Goal: Information Seeking & Learning: Find specific fact

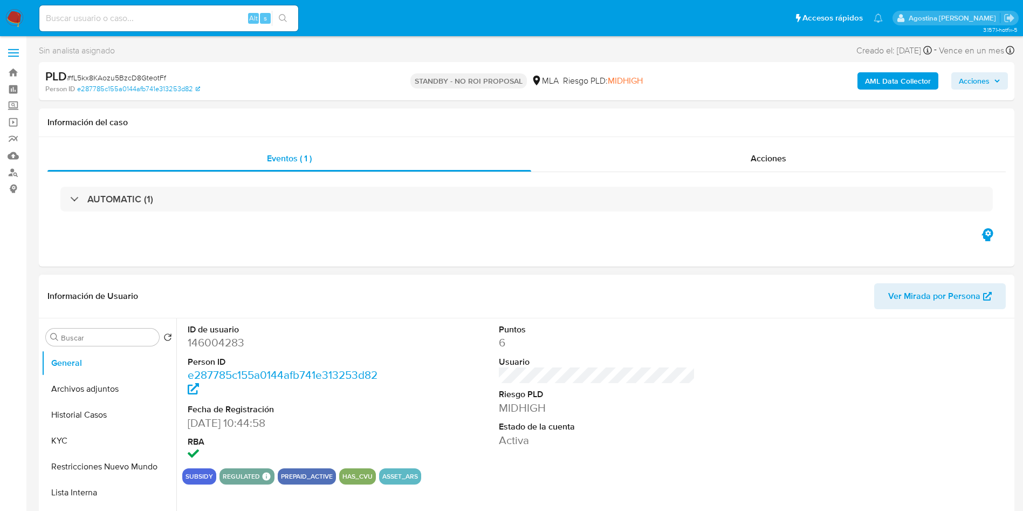
select select "10"
click at [142, 24] on input at bounding box center [168, 18] width 259 height 14
paste input "128953296"
type input "128953296"
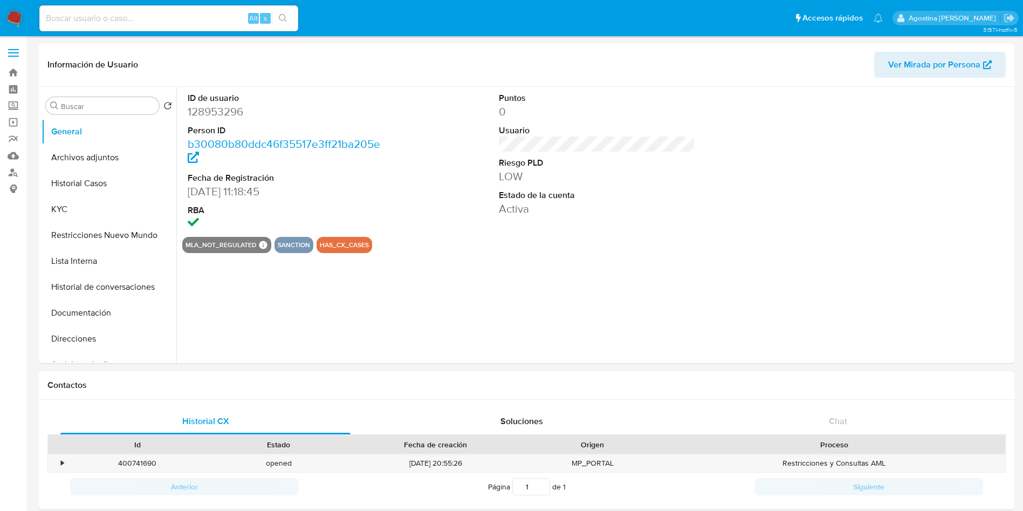
select select "10"
click at [102, 156] on button "Archivos adjuntos" at bounding box center [105, 157] width 126 height 26
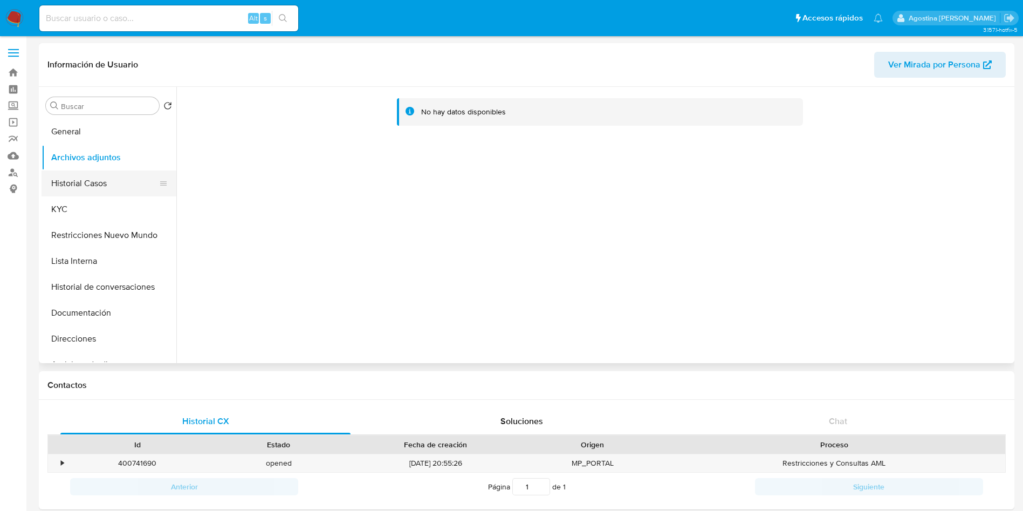
click at [116, 184] on button "Historial Casos" at bounding box center [105, 183] width 126 height 26
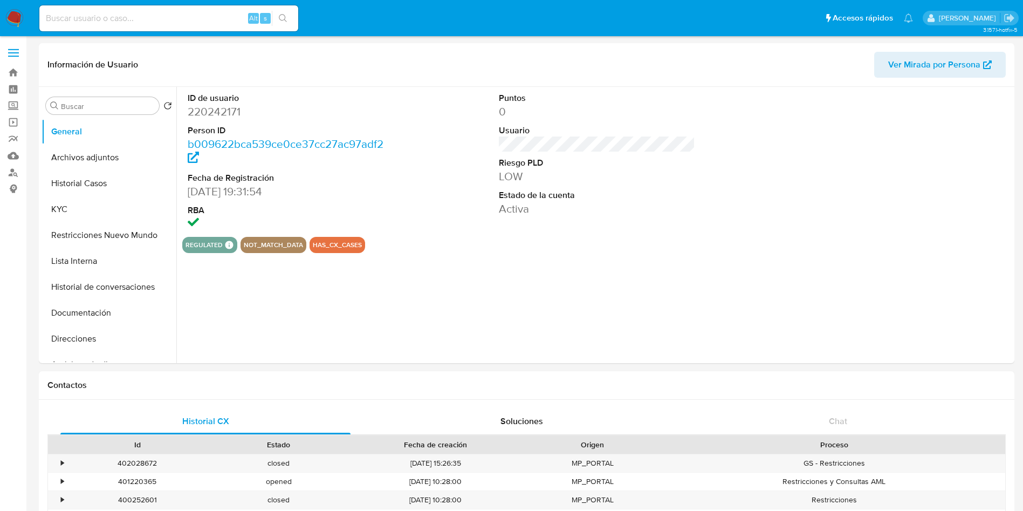
select select "10"
click at [84, 165] on button "Archivos adjuntos" at bounding box center [105, 157] width 126 height 26
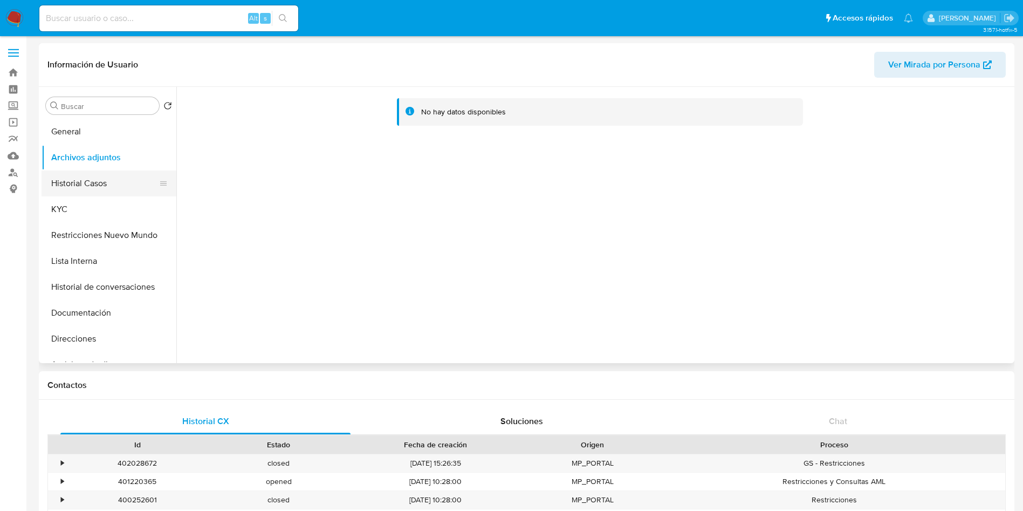
click at [110, 181] on button "Historial Casos" at bounding box center [105, 183] width 126 height 26
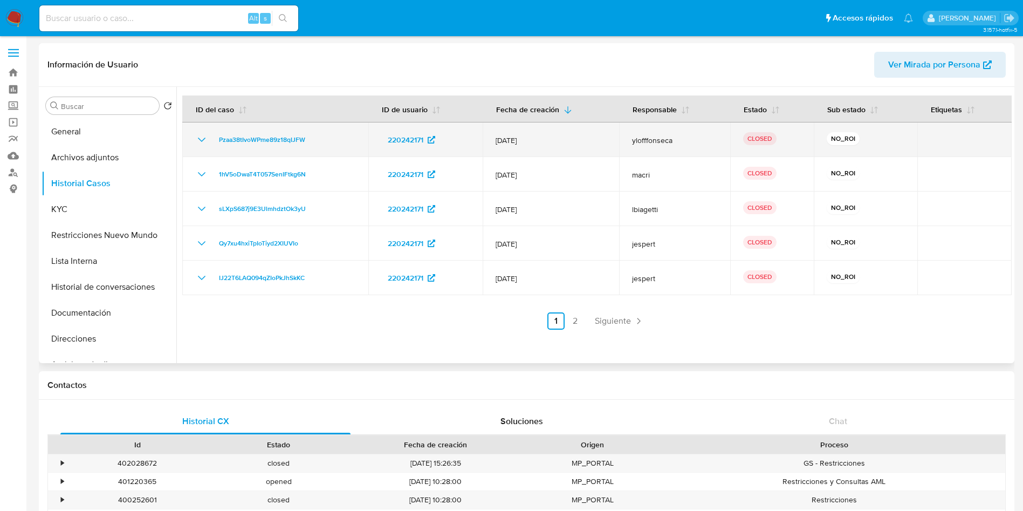
click at [192, 143] on td "Pzaa38tIvoWPme89z18qIJFW" at bounding box center [275, 139] width 186 height 35
click at [200, 141] on icon "Mostrar/Ocultar" at bounding box center [201, 139] width 13 height 13
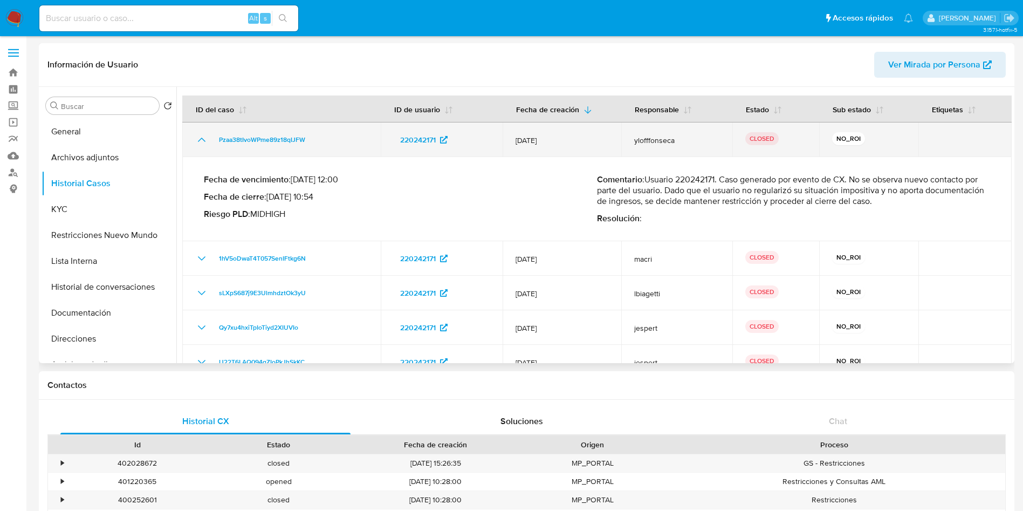
click at [202, 143] on icon "Mostrar/Ocultar" at bounding box center [201, 139] width 13 height 13
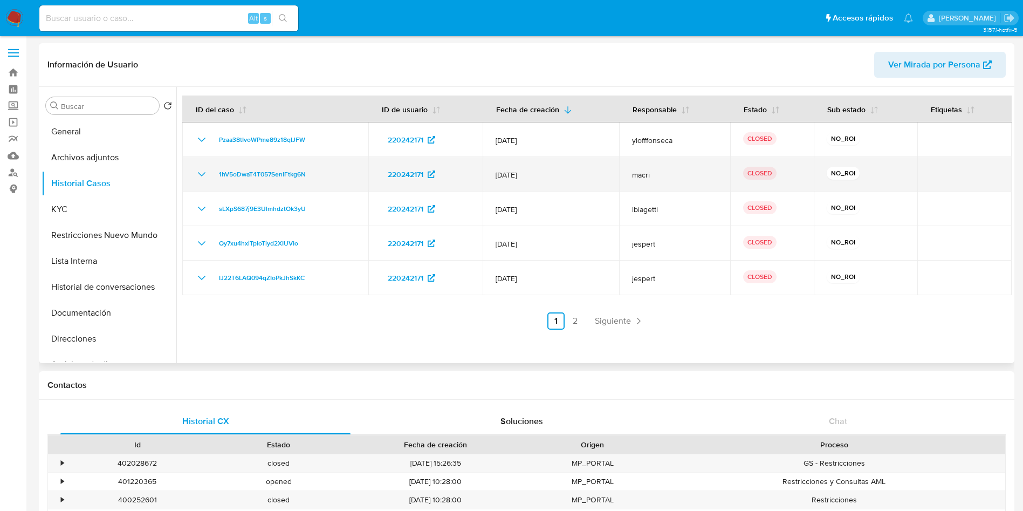
click at [198, 173] on icon "Mostrar/Ocultar" at bounding box center [201, 174] width 13 height 13
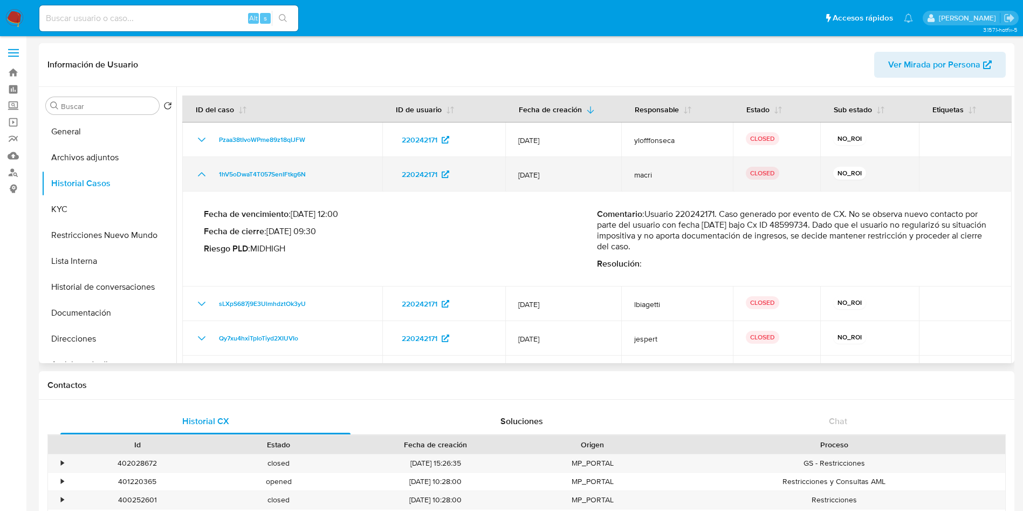
click at [198, 173] on icon "Mostrar/Ocultar" at bounding box center [201, 174] width 13 height 13
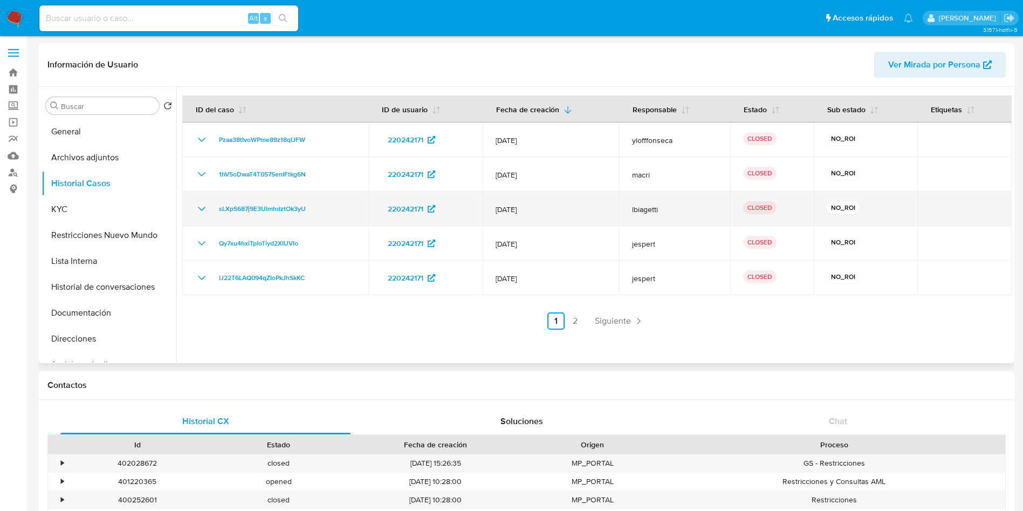
click at [203, 204] on icon "Mostrar/Ocultar" at bounding box center [201, 208] width 13 height 13
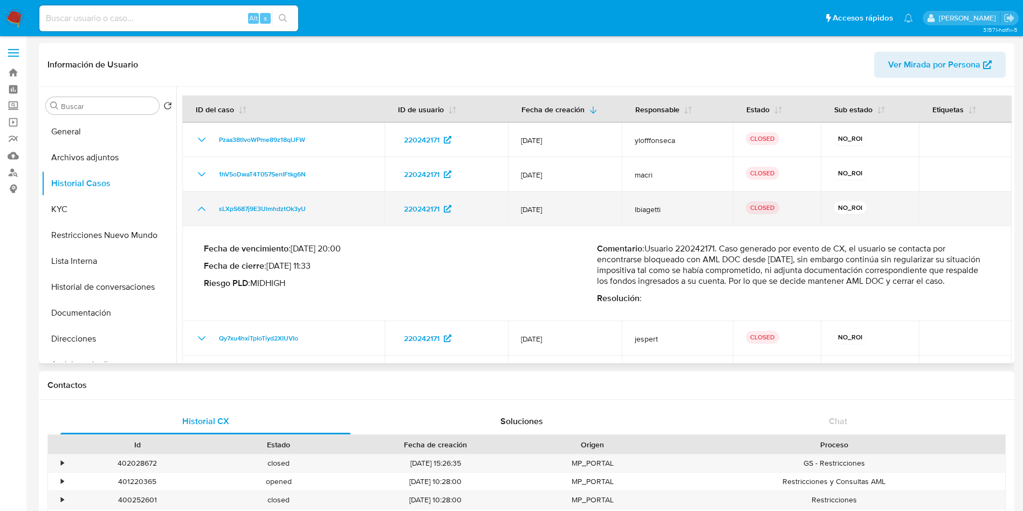
click at [203, 204] on icon "Mostrar/Ocultar" at bounding box center [201, 208] width 13 height 13
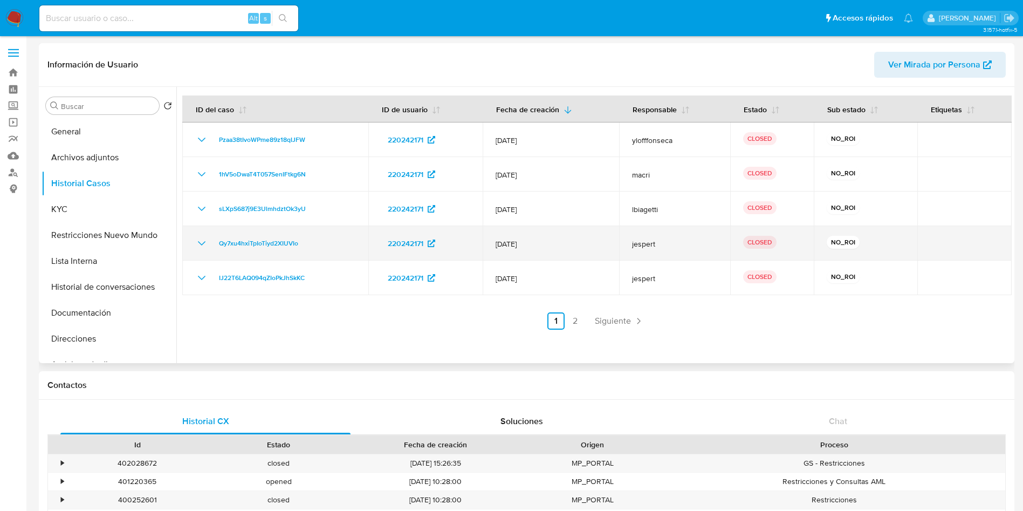
click at [198, 245] on icon "Mostrar/Ocultar" at bounding box center [201, 243] width 13 height 13
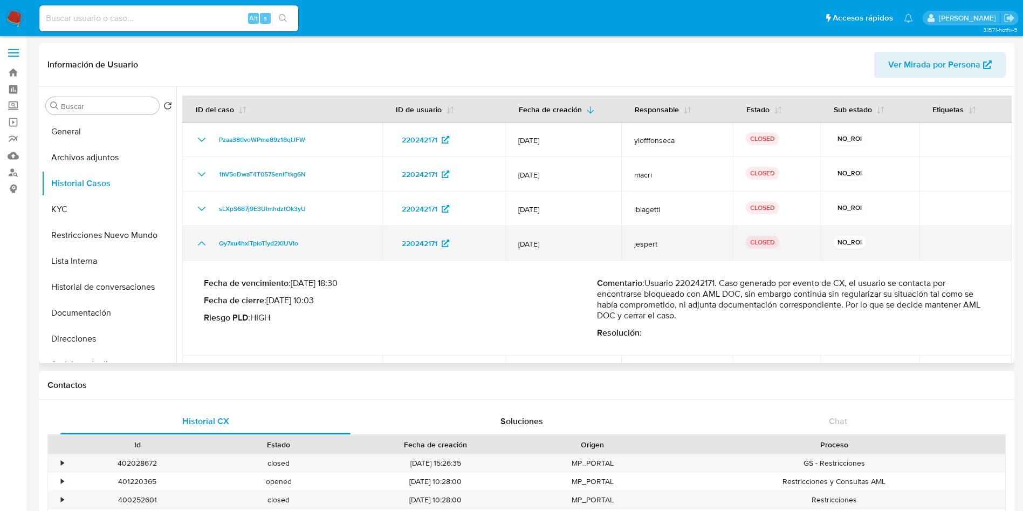
click at [198, 245] on icon "Mostrar/Ocultar" at bounding box center [201, 243] width 13 height 13
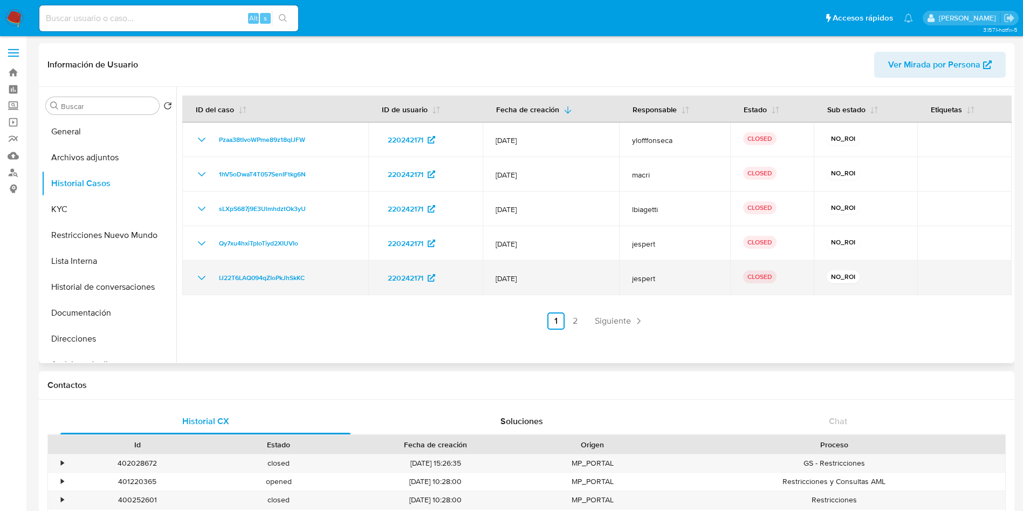
click at [201, 267] on td "IJ22T6LAQ094qZIoPkJhSkKC" at bounding box center [275, 277] width 186 height 35
click at [201, 273] on icon "Mostrar/Ocultar" at bounding box center [201, 277] width 13 height 13
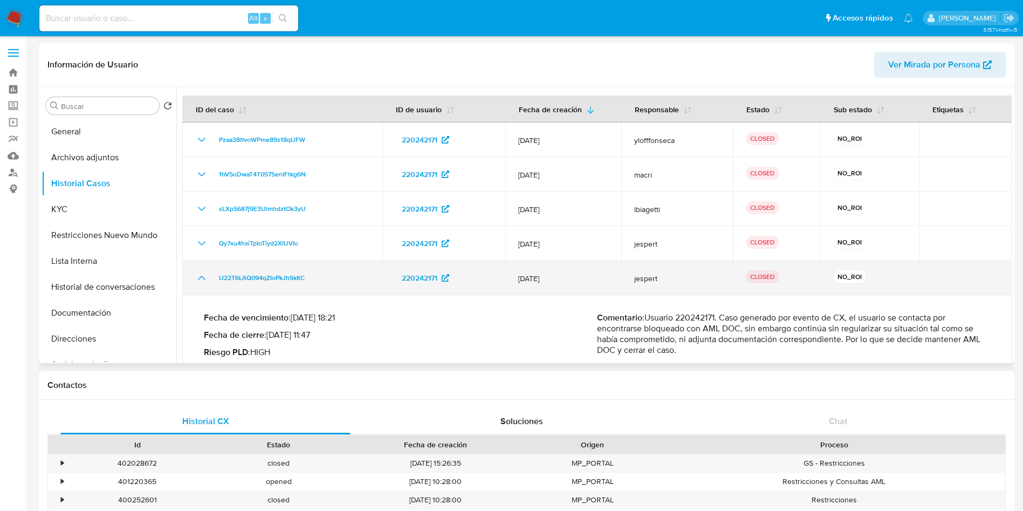
click at [201, 275] on icon "Mostrar/Ocultar" at bounding box center [201, 277] width 13 height 13
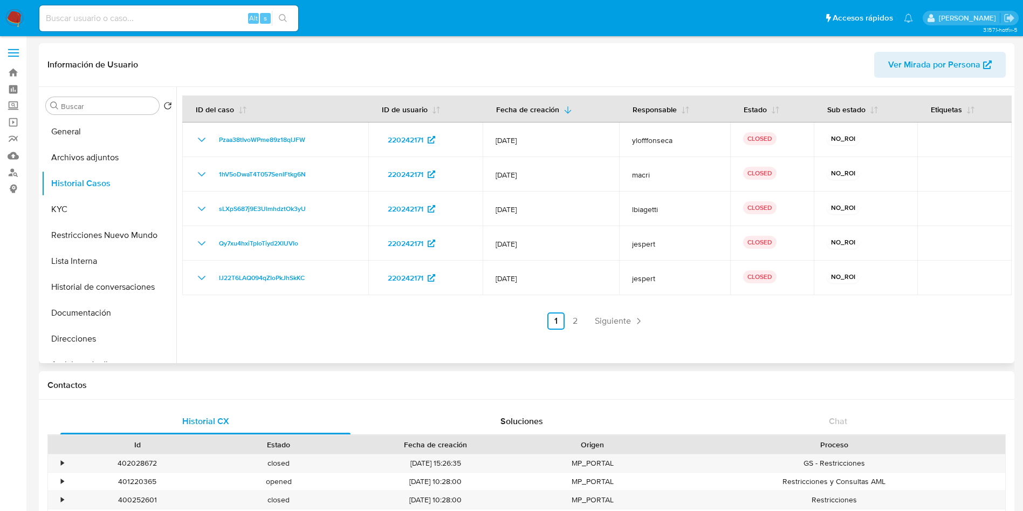
click at [580, 318] on link "2" at bounding box center [575, 320] width 17 height 17
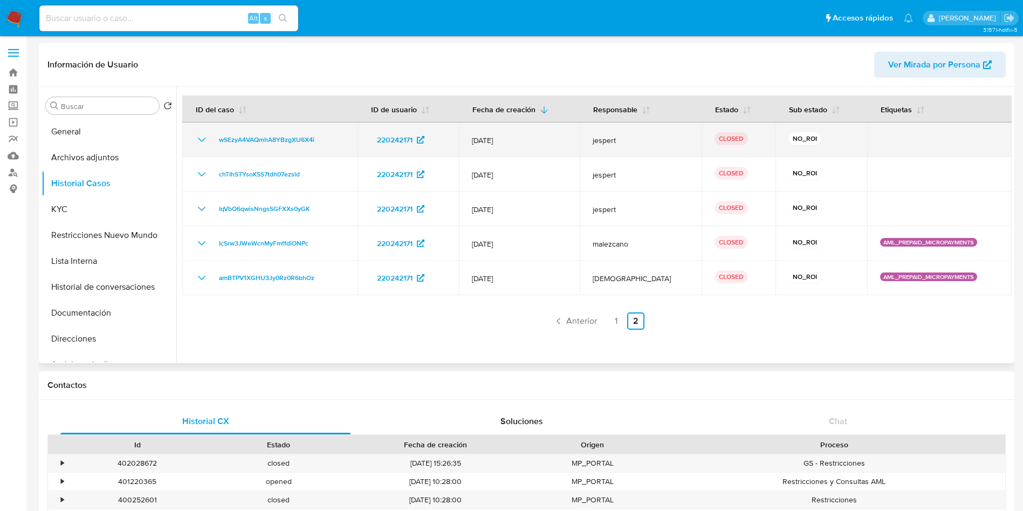
click at [205, 144] on icon "Mostrar/Ocultar" at bounding box center [201, 139] width 13 height 13
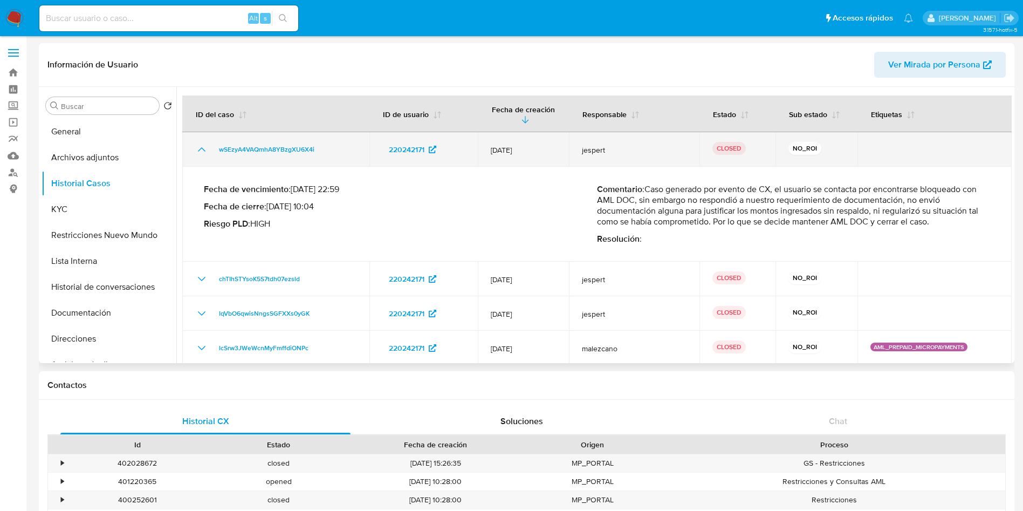
click at [205, 144] on icon "Mostrar/Ocultar" at bounding box center [201, 149] width 13 height 13
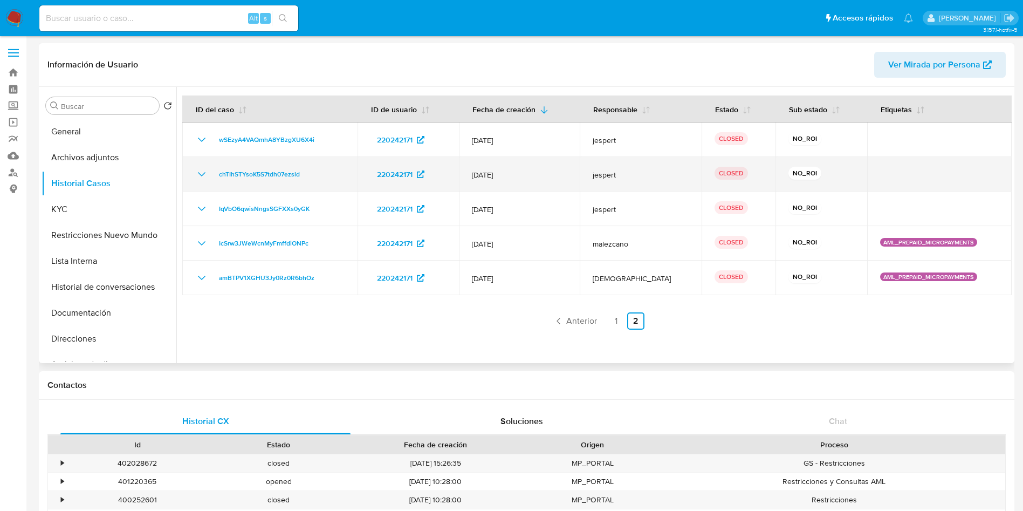
click at [203, 173] on icon "Mostrar/Ocultar" at bounding box center [201, 174] width 13 height 13
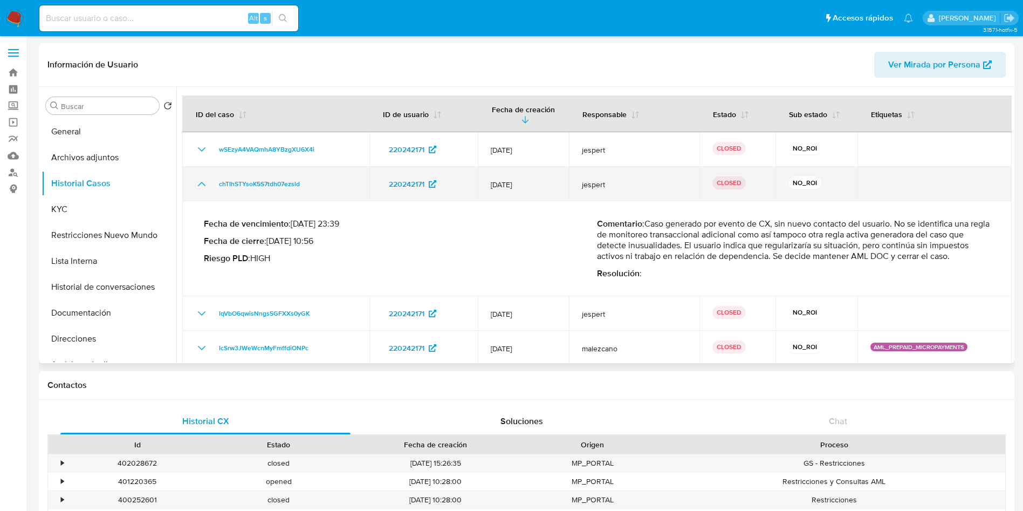
click at [203, 177] on icon "Mostrar/Ocultar" at bounding box center [201, 183] width 13 height 13
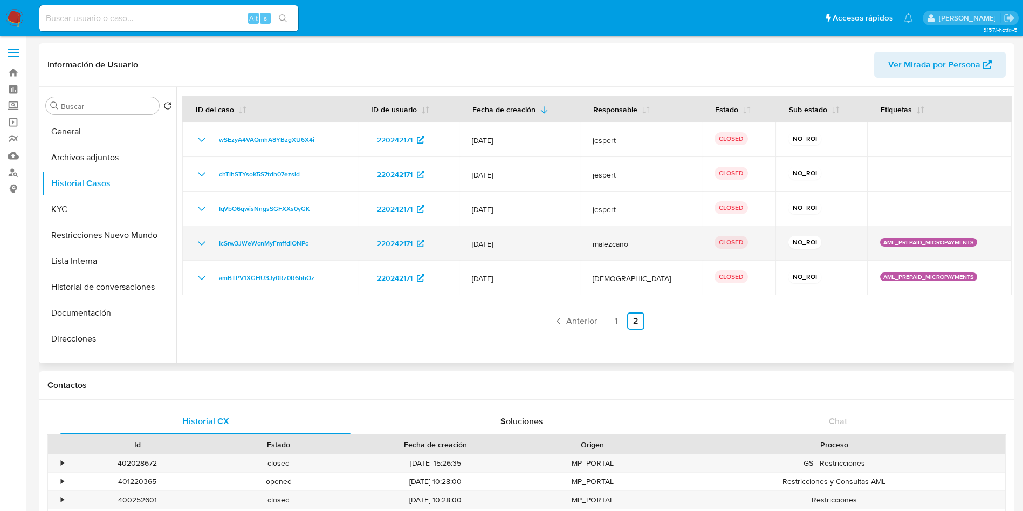
drag, startPoint x: 196, startPoint y: 235, endPoint x: 202, endPoint y: 246, distance: 12.3
click at [198, 239] on td "IcSrw3JWeWcnMyFmffdiONPc" at bounding box center [269, 243] width 175 height 35
click at [203, 246] on icon "Mostrar/Ocultar" at bounding box center [201, 243] width 13 height 13
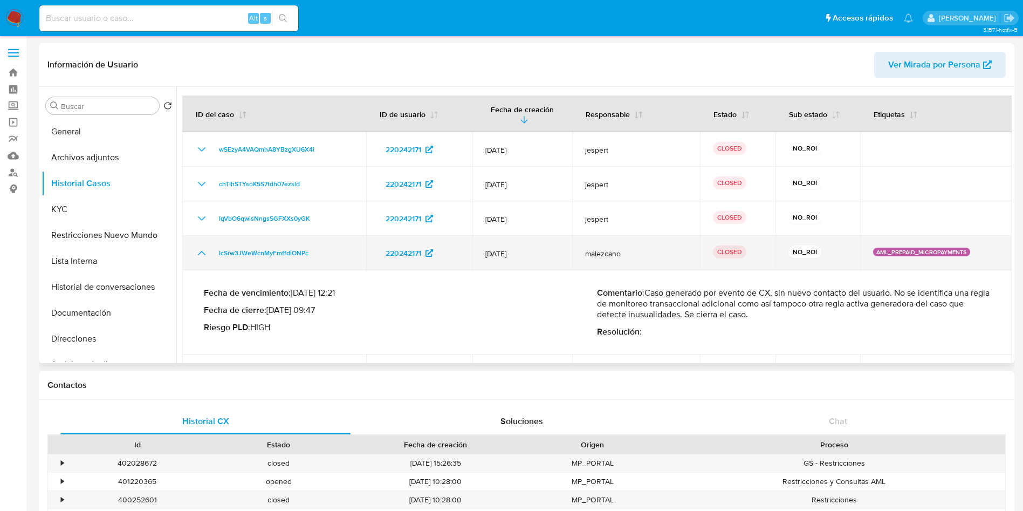
click at [203, 246] on icon "Mostrar/Ocultar" at bounding box center [201, 252] width 13 height 13
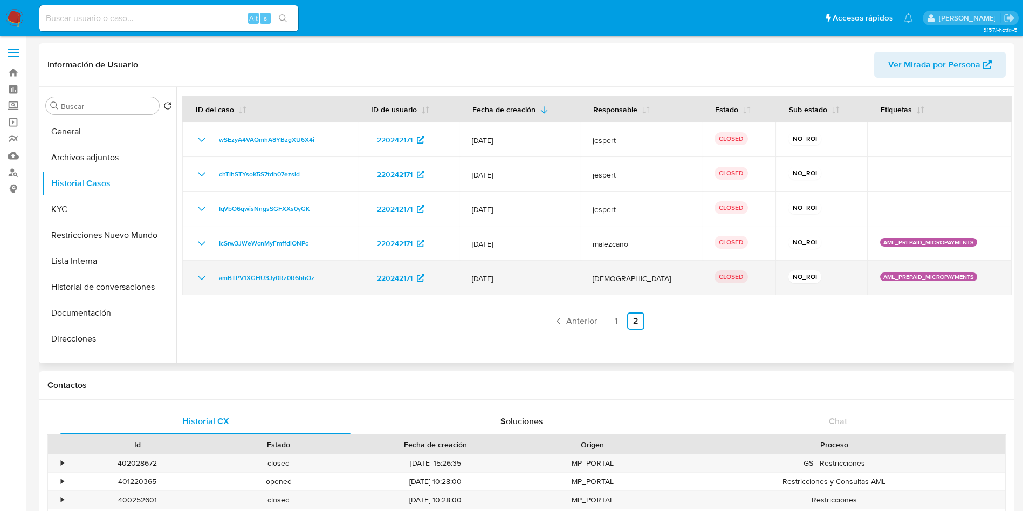
click at [202, 285] on td "amBTPV1XGHU3Jy0Rz0R6bhOz" at bounding box center [269, 277] width 175 height 35
click at [201, 282] on icon "Mostrar/Ocultar" at bounding box center [201, 277] width 13 height 13
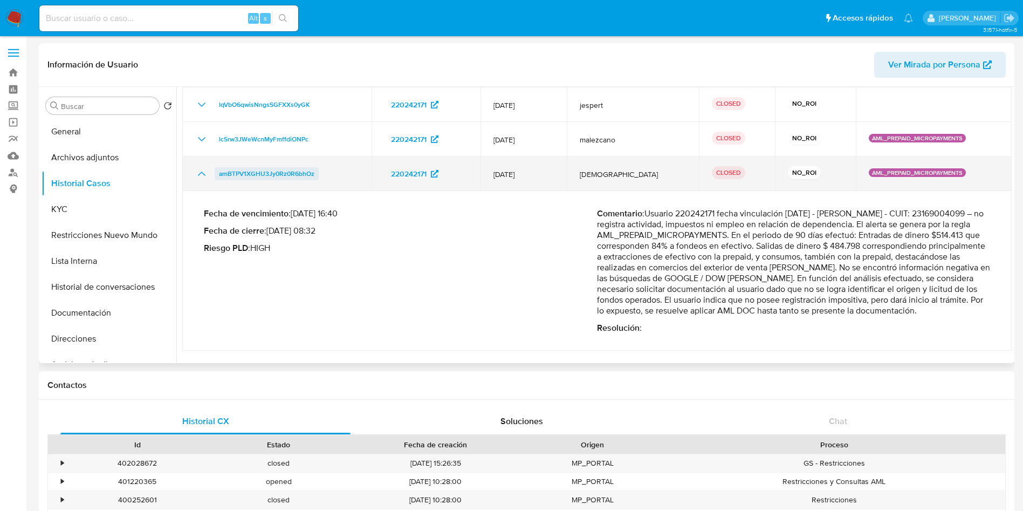
scroll to position [132, 0]
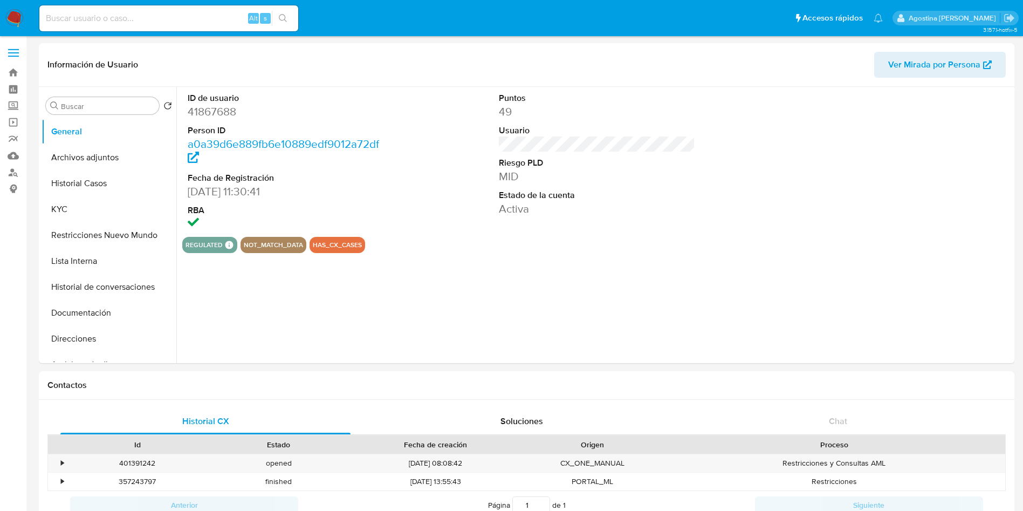
select select "10"
click at [128, 166] on button "Archivos adjuntos" at bounding box center [105, 157] width 126 height 26
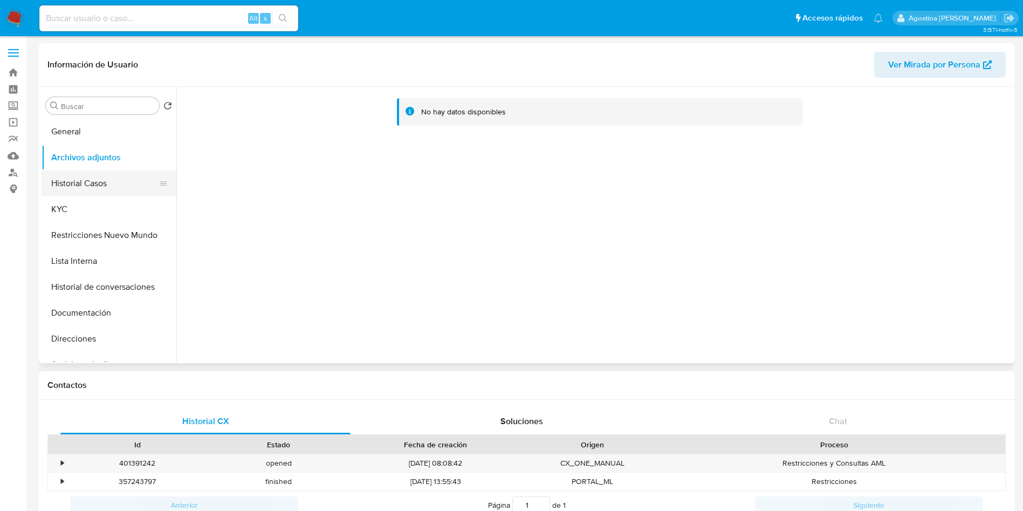
click at [101, 187] on button "Historial Casos" at bounding box center [105, 183] width 126 height 26
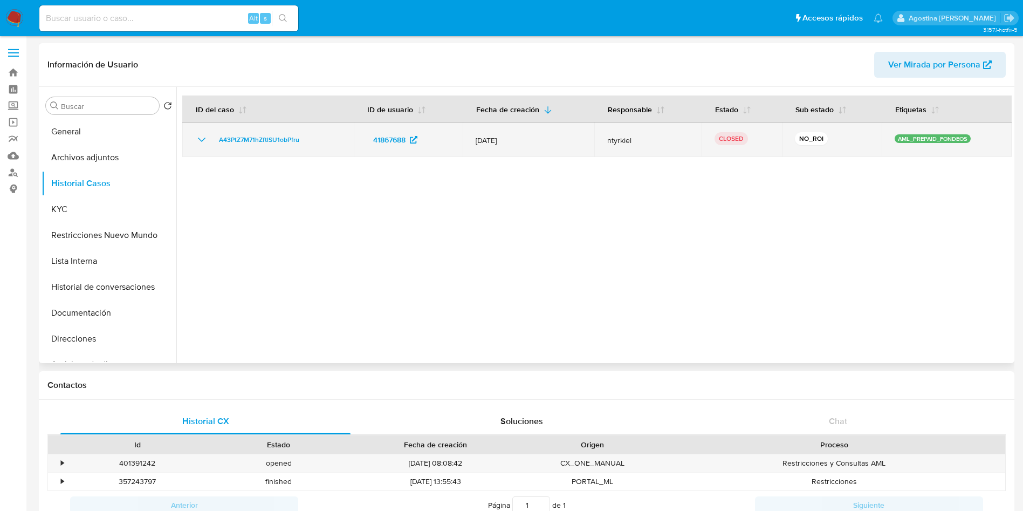
click at [201, 140] on icon "Mostrar/Ocultar" at bounding box center [202, 139] width 8 height 4
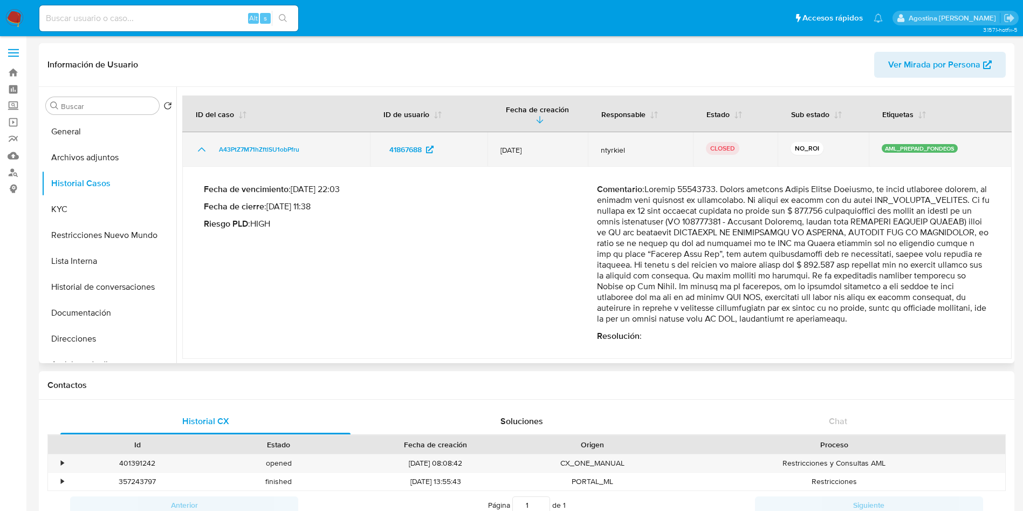
click at [200, 143] on icon "Mostrar/Ocultar" at bounding box center [201, 149] width 13 height 13
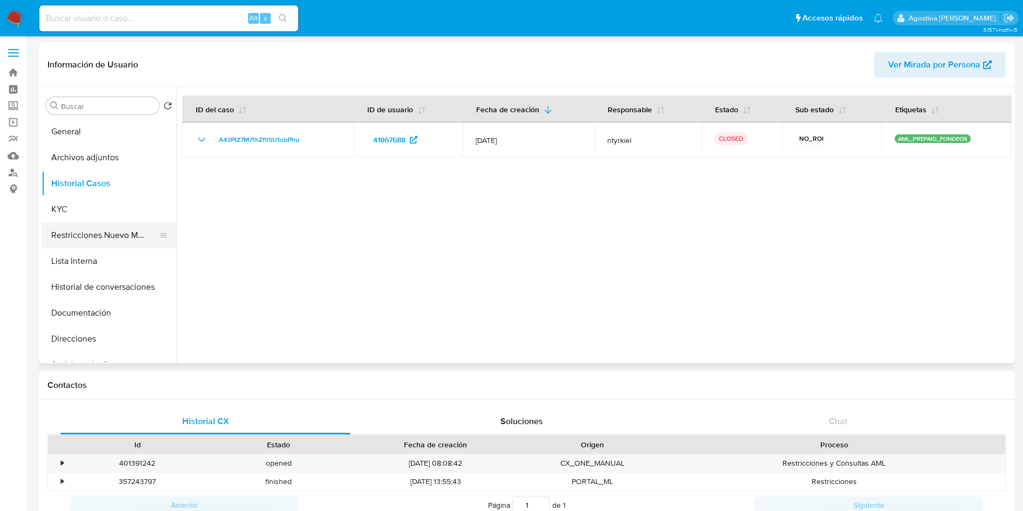
click at [89, 231] on button "Restricciones Nuevo Mundo" at bounding box center [105, 235] width 126 height 26
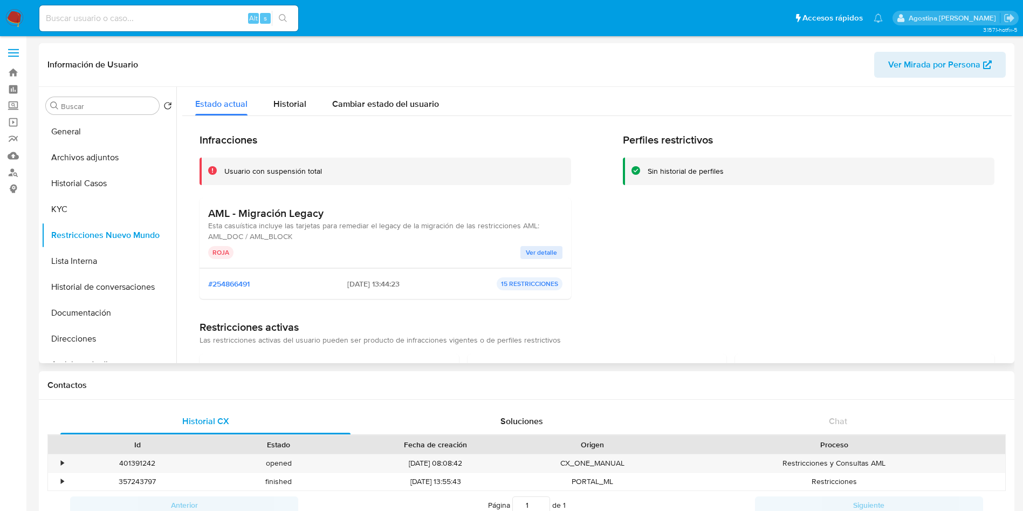
click at [533, 252] on span "Ver detalle" at bounding box center [541, 252] width 31 height 11
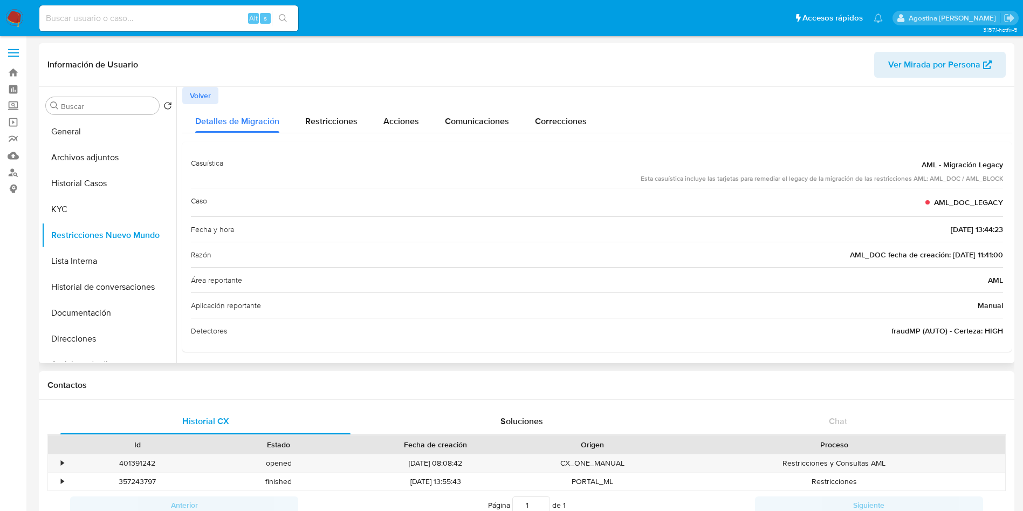
click at [207, 99] on span "Volver" at bounding box center [200, 95] width 21 height 15
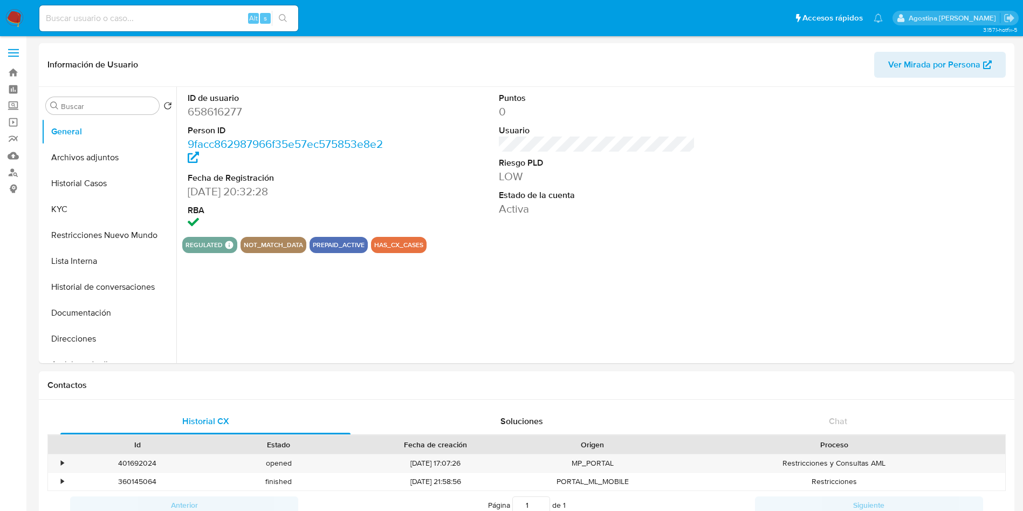
select select "10"
click at [92, 167] on button "Archivos adjuntos" at bounding box center [105, 157] width 126 height 26
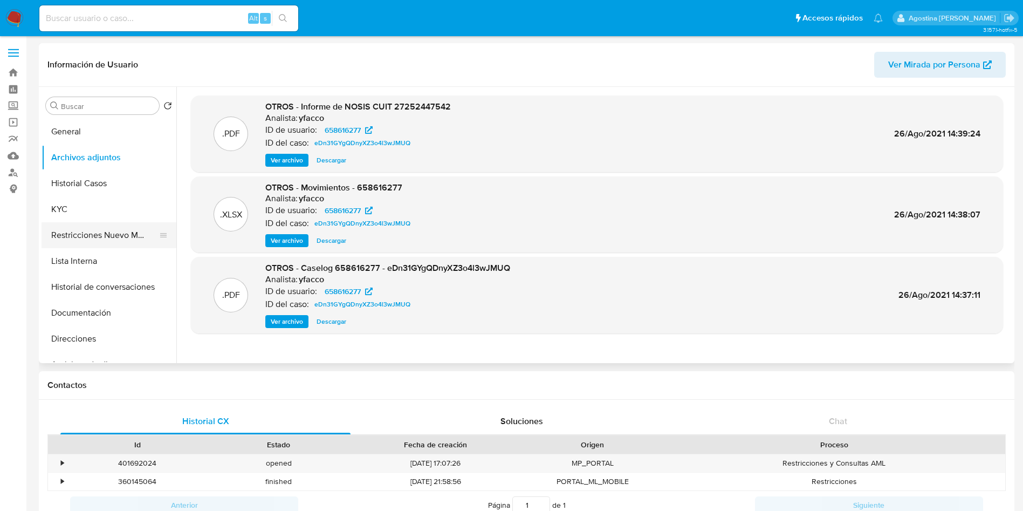
click at [101, 237] on button "Restricciones Nuevo Mundo" at bounding box center [105, 235] width 126 height 26
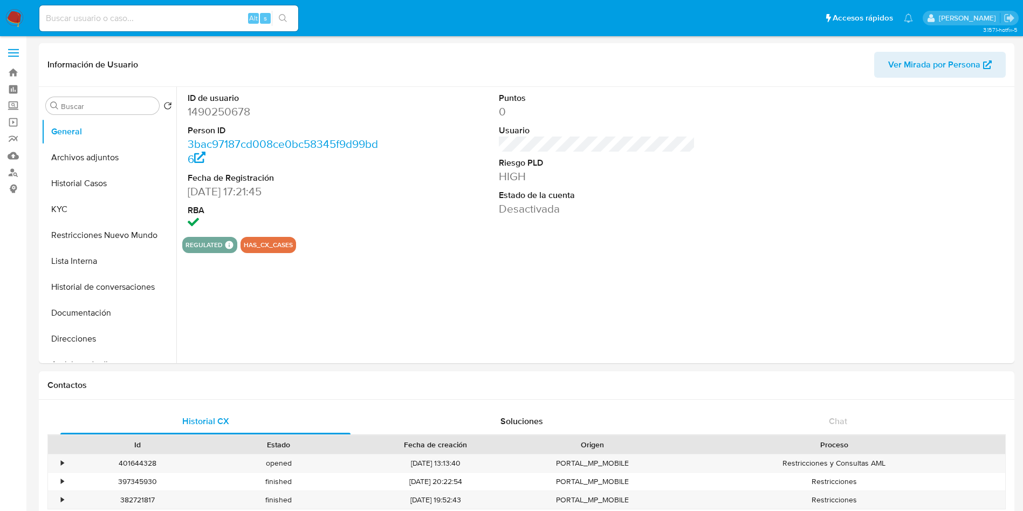
select select "10"
click at [81, 166] on button "Archivos adjuntos" at bounding box center [105, 157] width 126 height 26
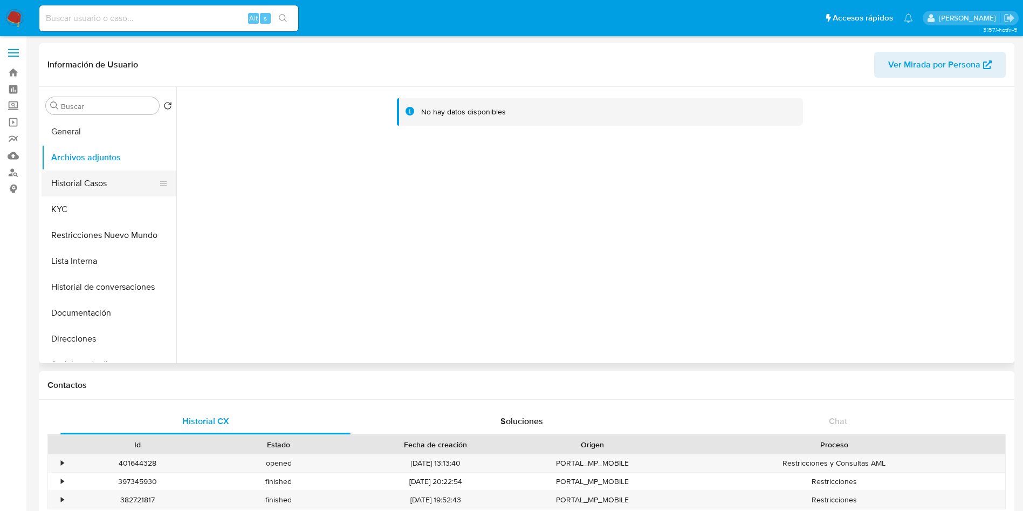
click at [102, 186] on button "Historial Casos" at bounding box center [105, 183] width 126 height 26
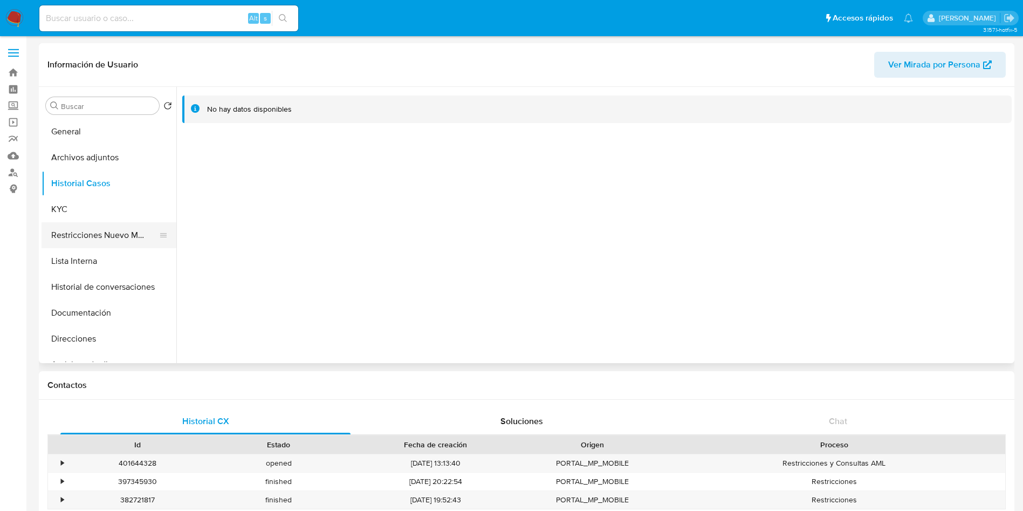
click at [120, 238] on button "Restricciones Nuevo Mundo" at bounding box center [105, 235] width 126 height 26
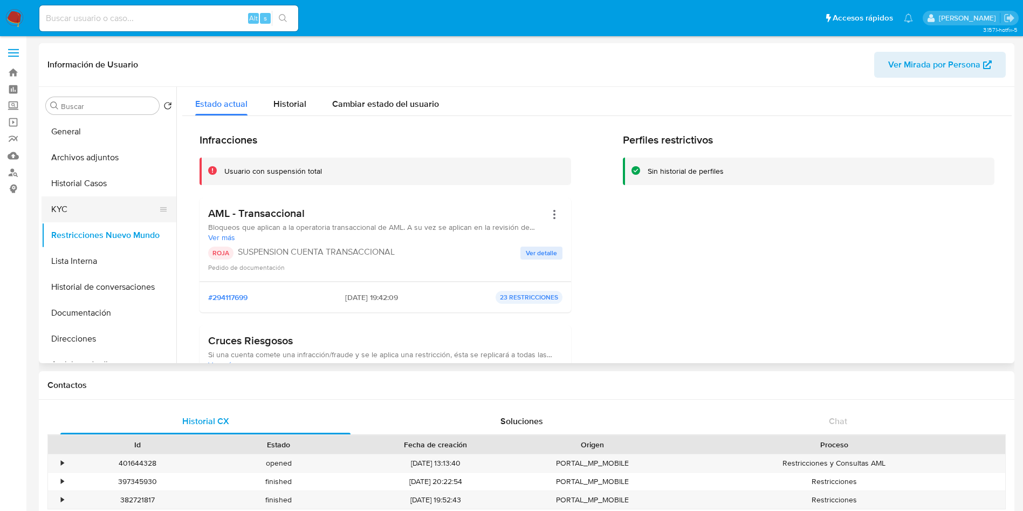
click at [105, 203] on button "KYC" at bounding box center [105, 209] width 126 height 26
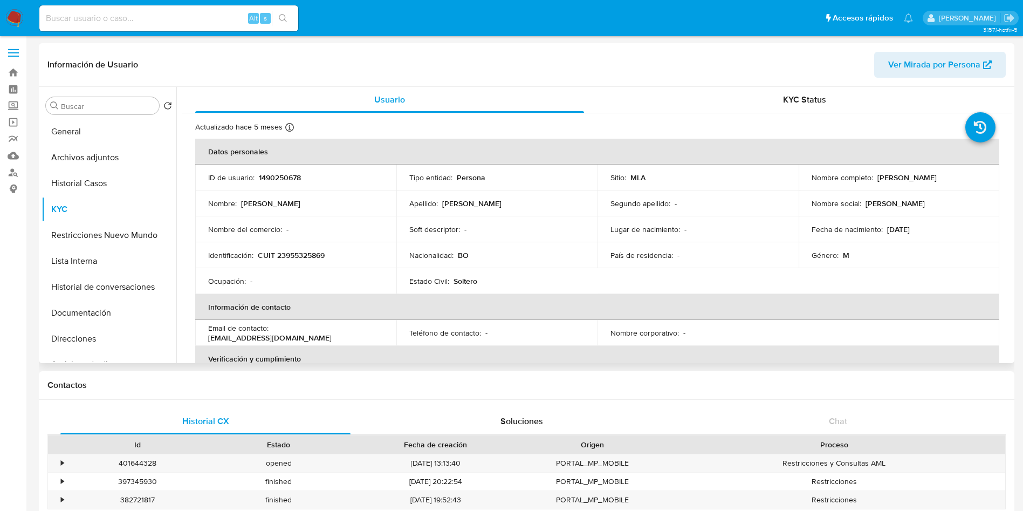
click at [300, 255] on p "CUIT 23955325869" at bounding box center [291, 255] width 67 height 10
copy p "23955325869"
click at [98, 177] on button "Historial Casos" at bounding box center [105, 183] width 126 height 26
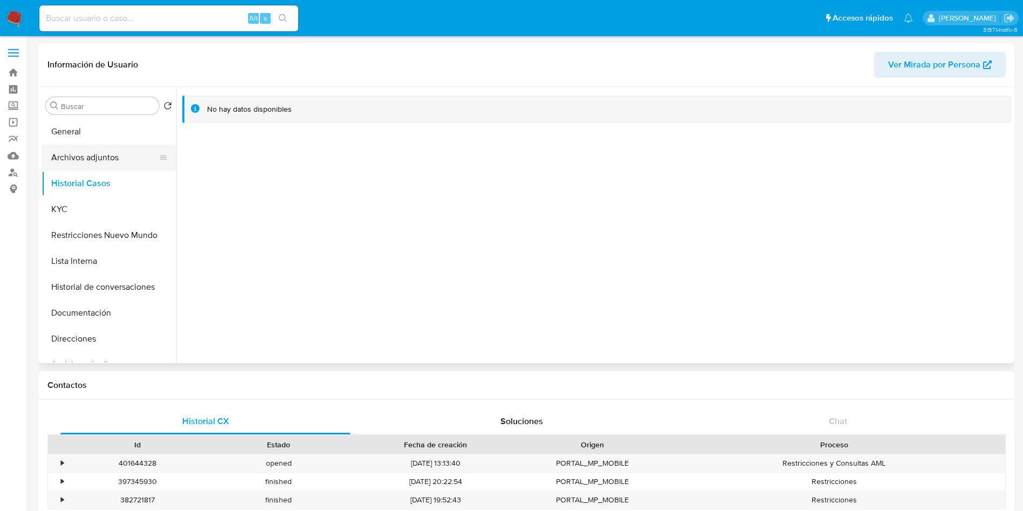
click at [104, 149] on button "Archivos adjuntos" at bounding box center [105, 157] width 126 height 26
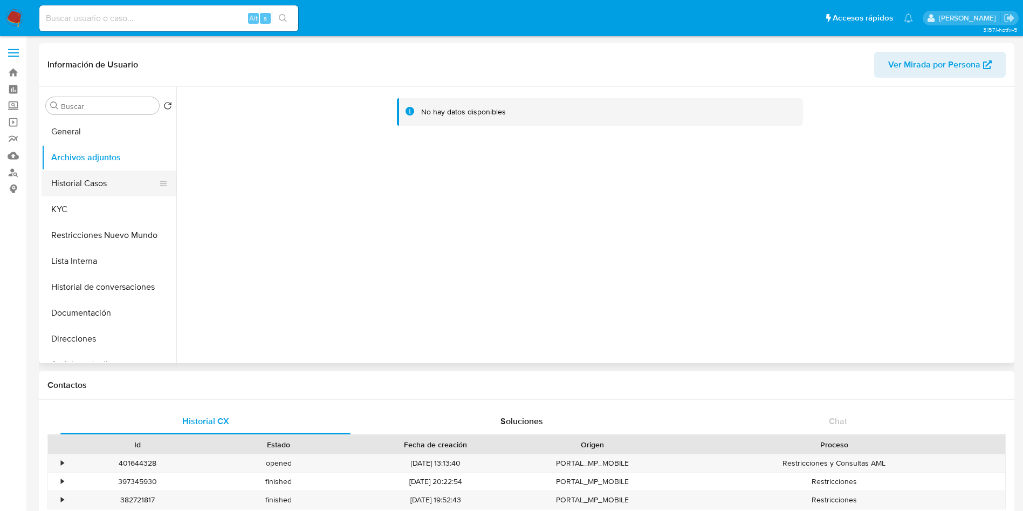
click at [91, 183] on button "Historial Casos" at bounding box center [105, 183] width 126 height 26
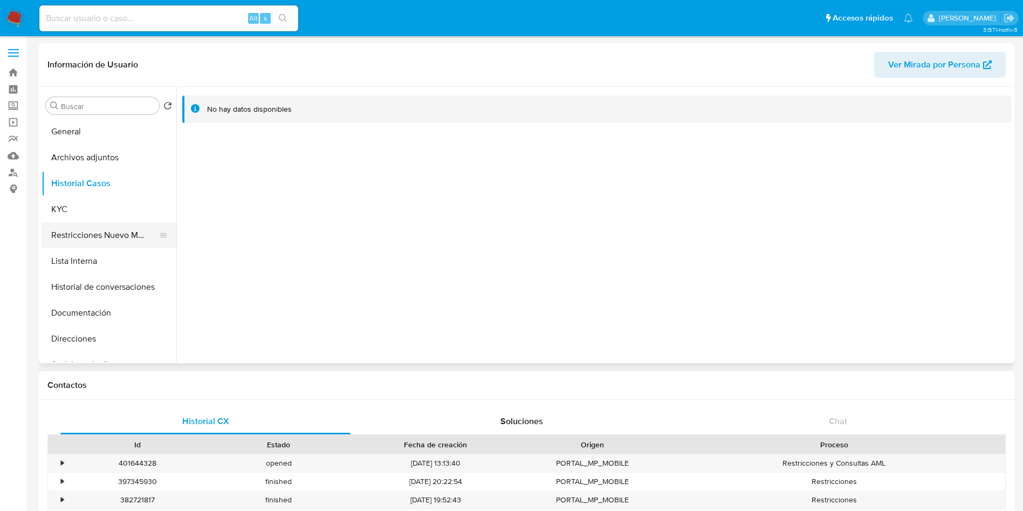
click at [122, 226] on button "Restricciones Nuevo Mundo" at bounding box center [105, 235] width 126 height 26
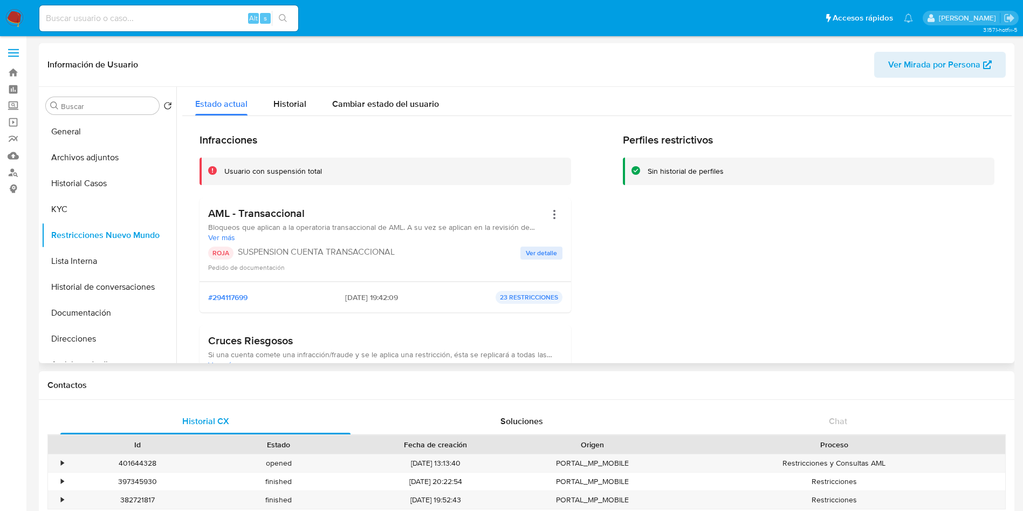
click at [529, 254] on span "Ver detalle" at bounding box center [541, 252] width 31 height 11
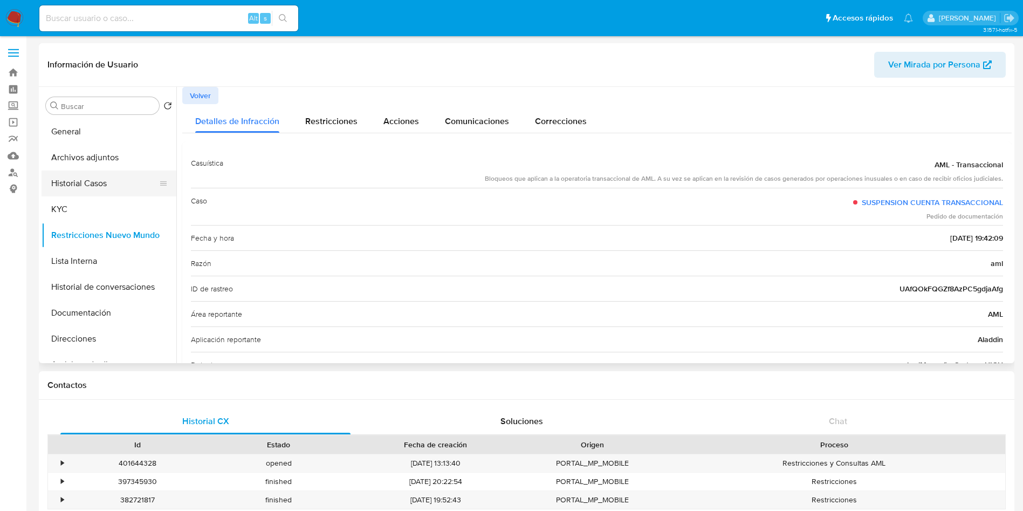
click at [98, 191] on button "Historial Casos" at bounding box center [105, 183] width 126 height 26
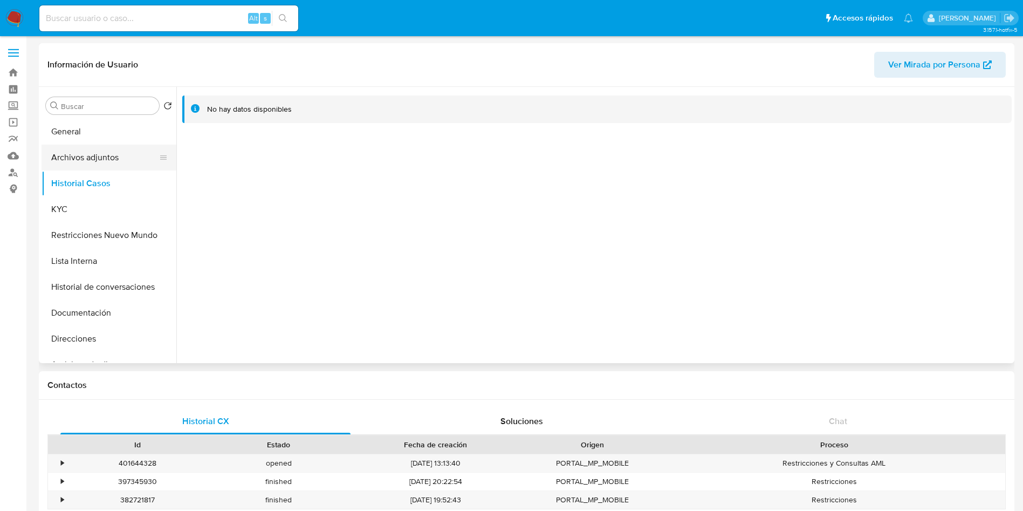
click at [123, 162] on button "Archivos adjuntos" at bounding box center [105, 157] width 126 height 26
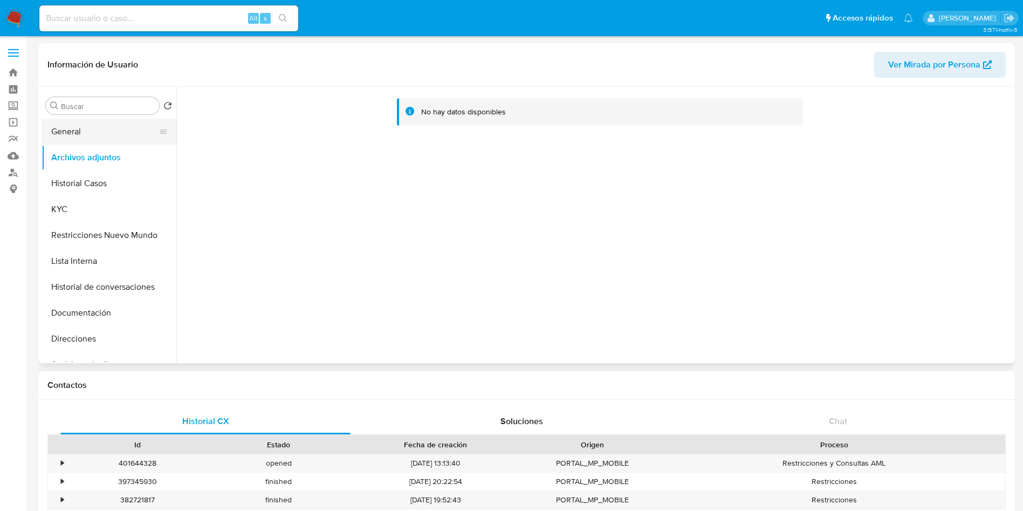
click at [108, 134] on button "General" at bounding box center [105, 132] width 126 height 26
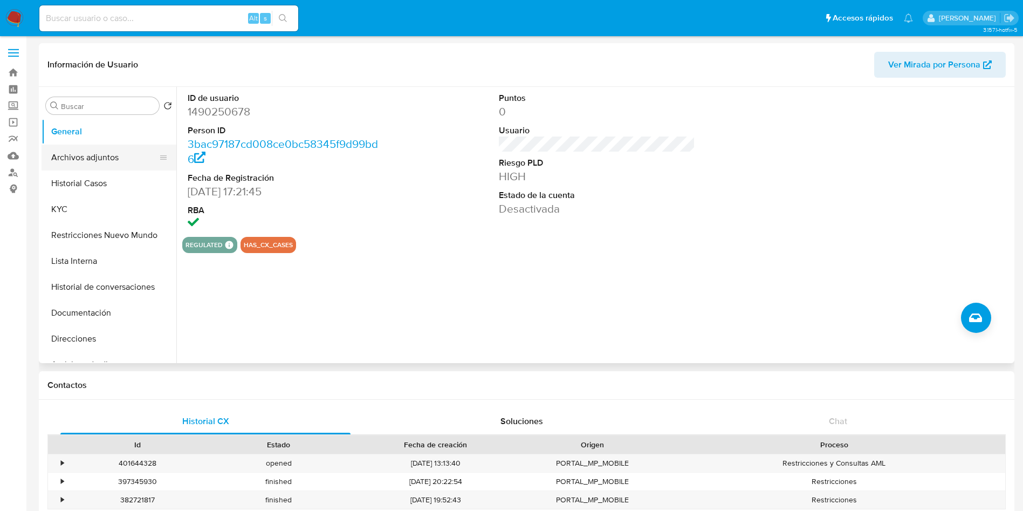
click at [104, 150] on button "Archivos adjuntos" at bounding box center [105, 157] width 126 height 26
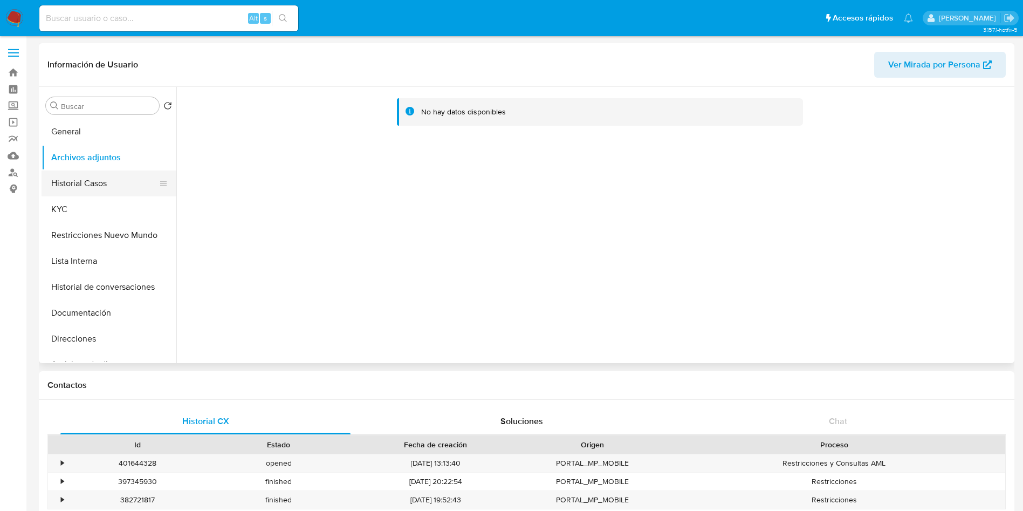
click at [102, 172] on button "Historial Casos" at bounding box center [105, 183] width 126 height 26
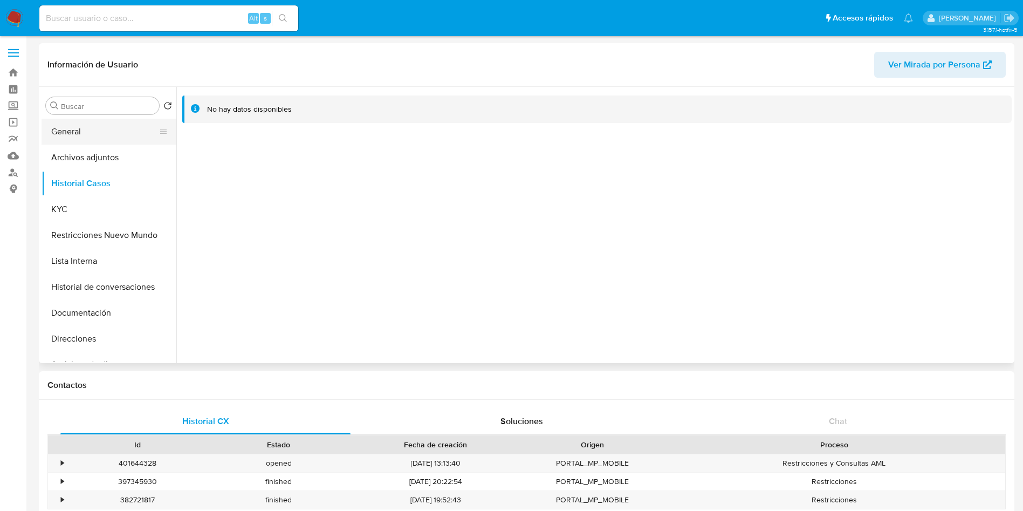
click at [67, 128] on button "General" at bounding box center [105, 132] width 126 height 26
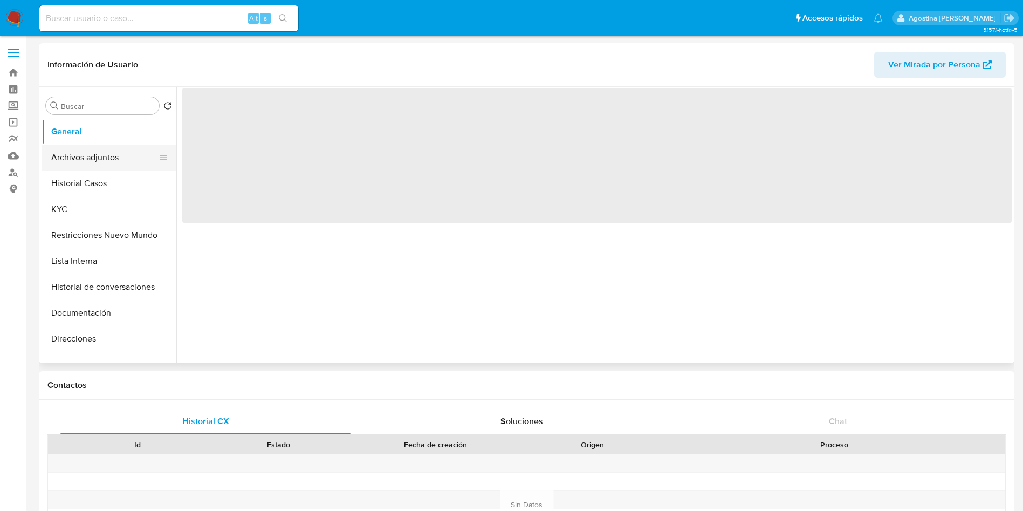
click at [106, 162] on button "Archivos adjuntos" at bounding box center [105, 157] width 126 height 26
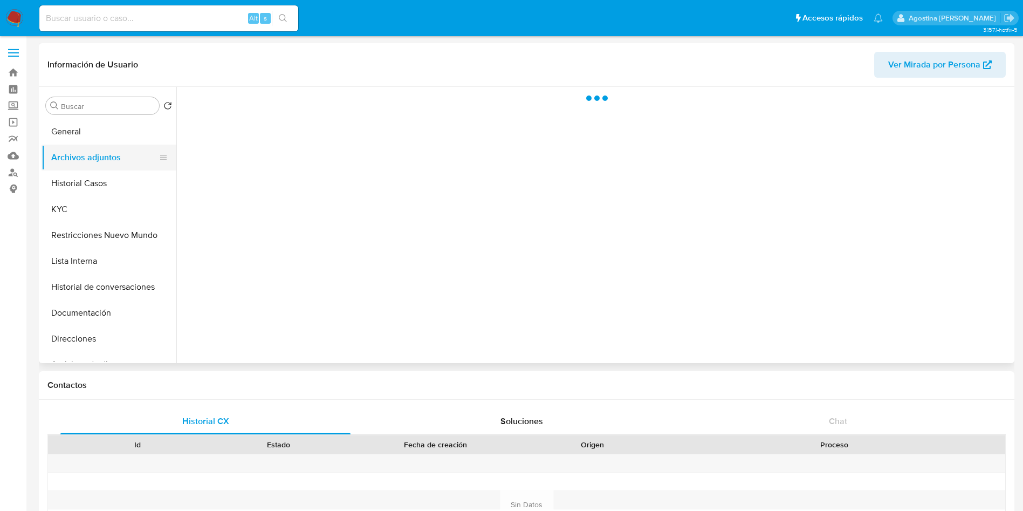
select select "10"
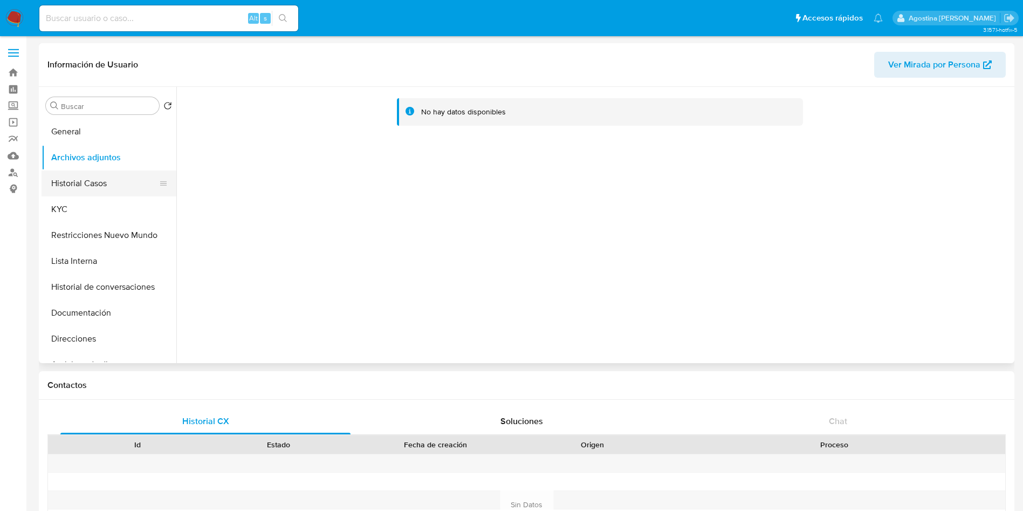
click at [82, 170] on button "Historial Casos" at bounding box center [105, 183] width 126 height 26
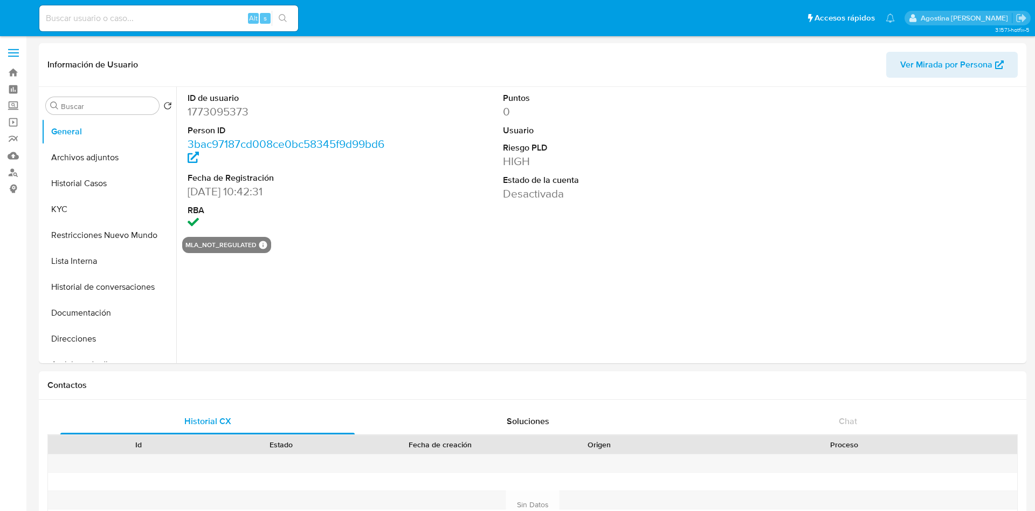
select select "10"
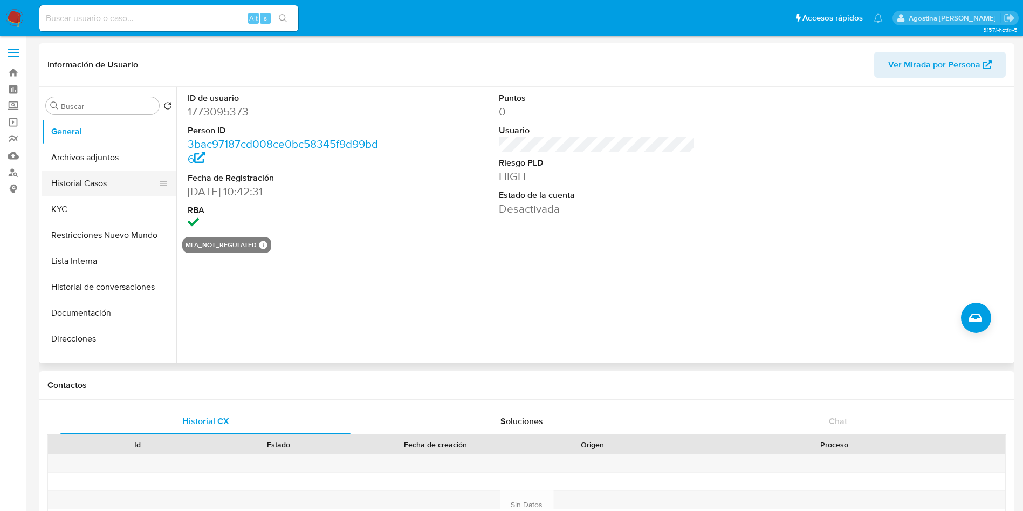
click at [82, 171] on button "Historial Casos" at bounding box center [105, 183] width 126 height 26
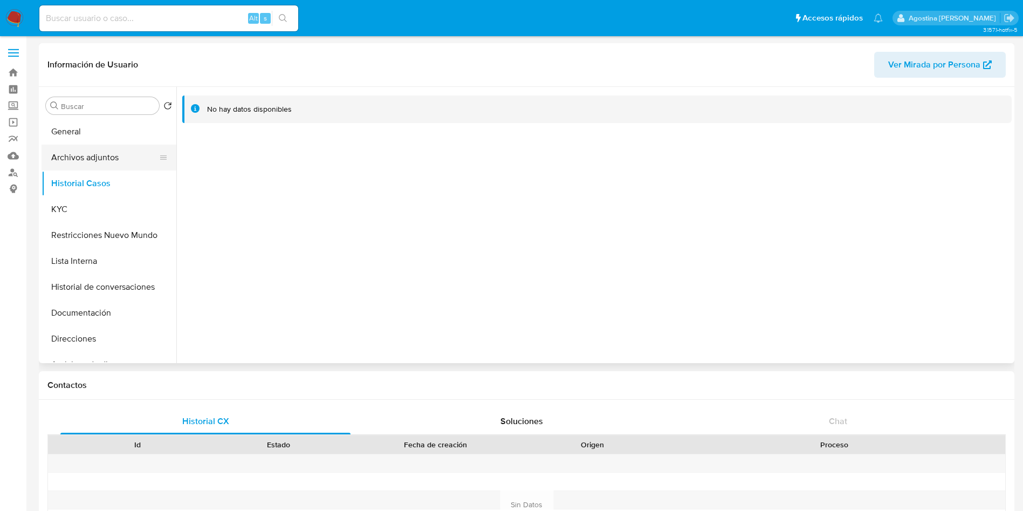
click at [81, 154] on button "Archivos adjuntos" at bounding box center [105, 157] width 126 height 26
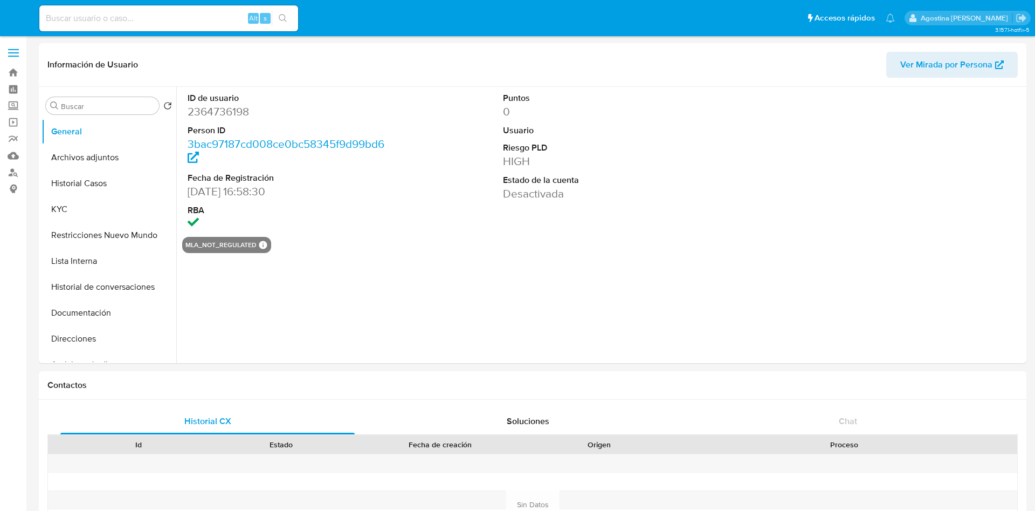
select select "10"
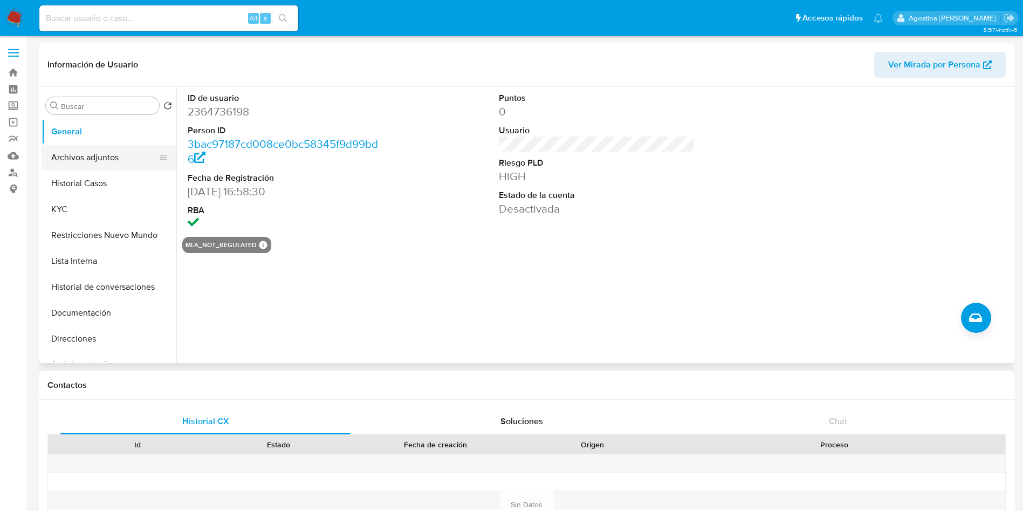
click at [118, 156] on button "Archivos adjuntos" at bounding box center [105, 157] width 126 height 26
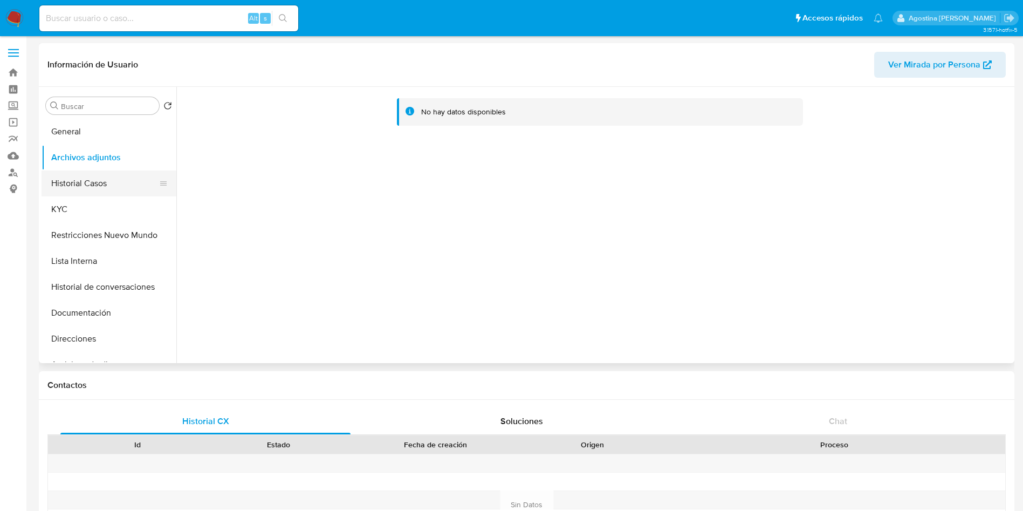
click at [111, 180] on button "Historial Casos" at bounding box center [105, 183] width 126 height 26
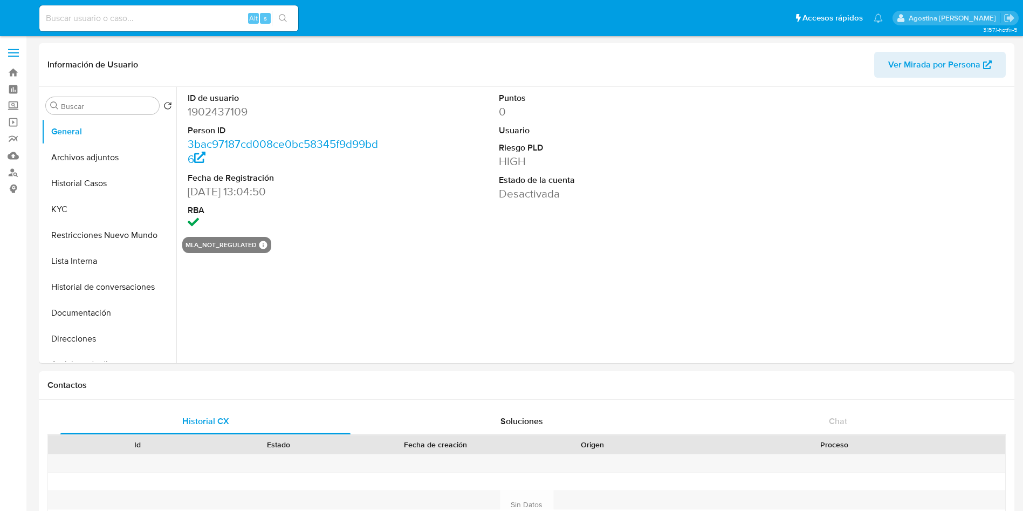
select select "10"
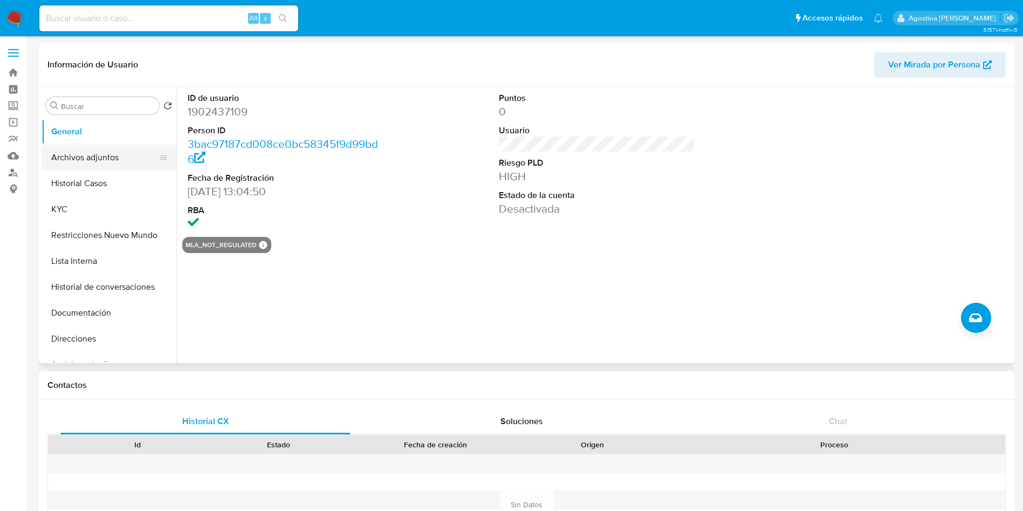
click at [61, 157] on button "Archivos adjuntos" at bounding box center [105, 157] width 126 height 26
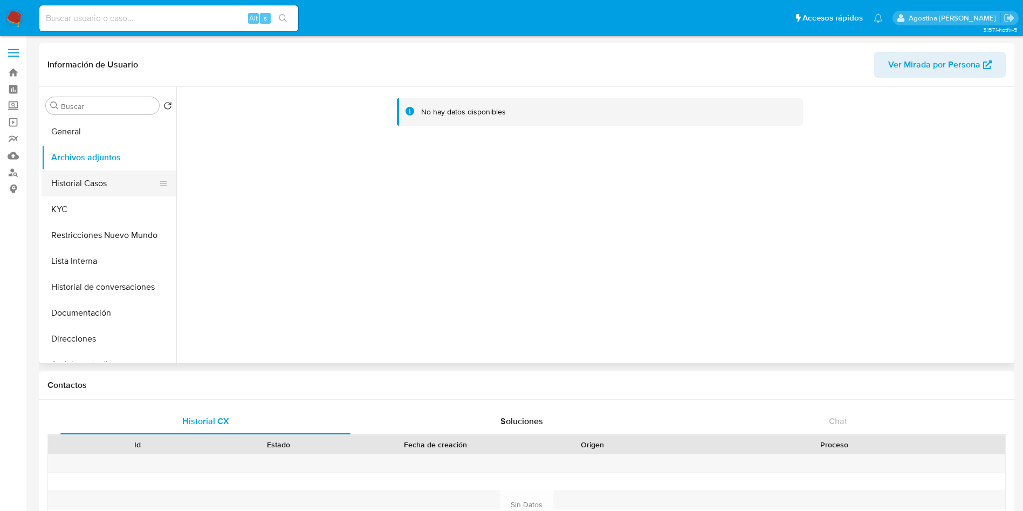
click at [91, 183] on button "Historial Casos" at bounding box center [105, 183] width 126 height 26
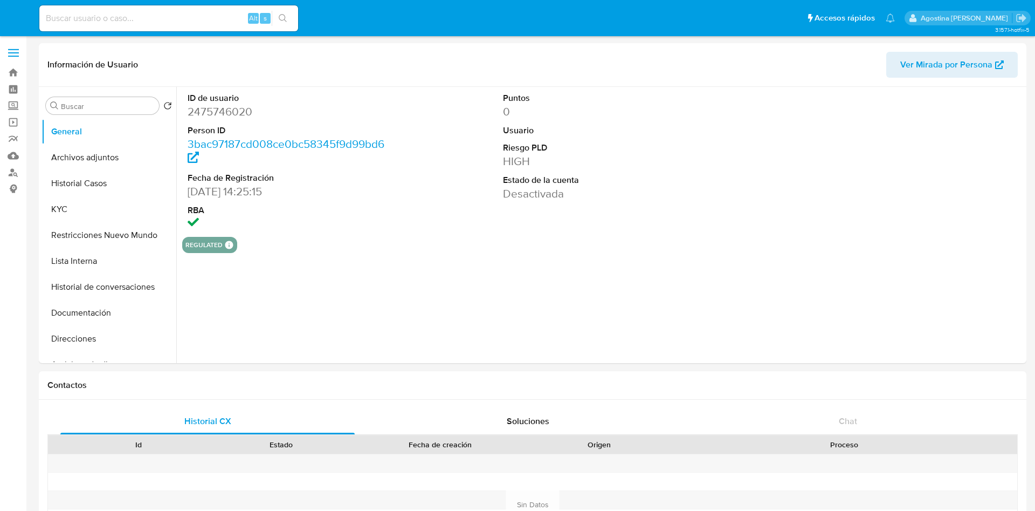
select select "10"
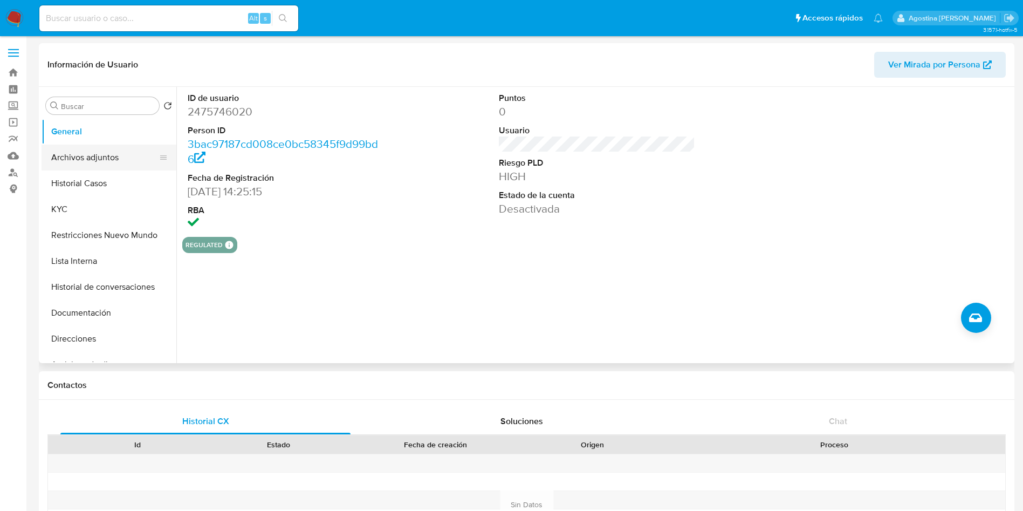
click at [123, 159] on button "Archivos adjuntos" at bounding box center [105, 157] width 126 height 26
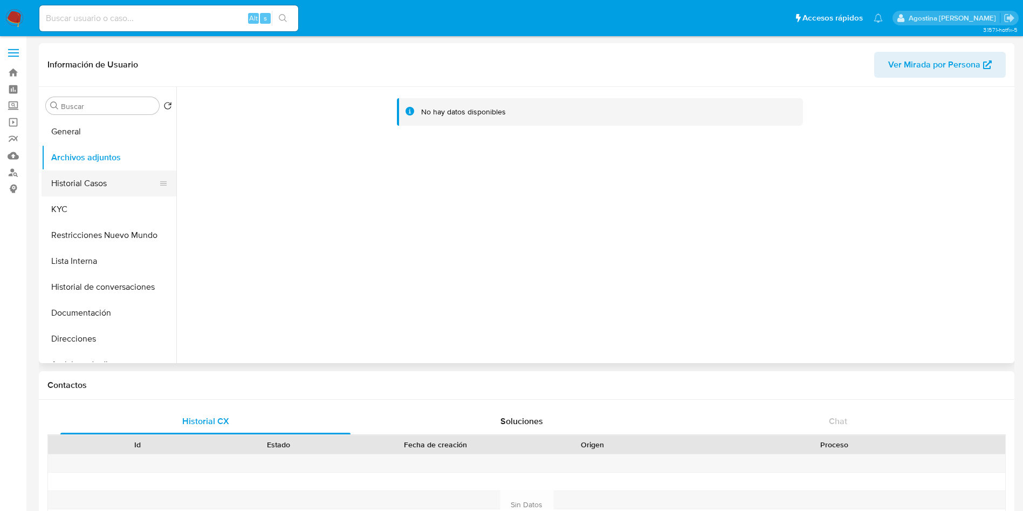
click at [116, 171] on button "Historial Casos" at bounding box center [105, 183] width 126 height 26
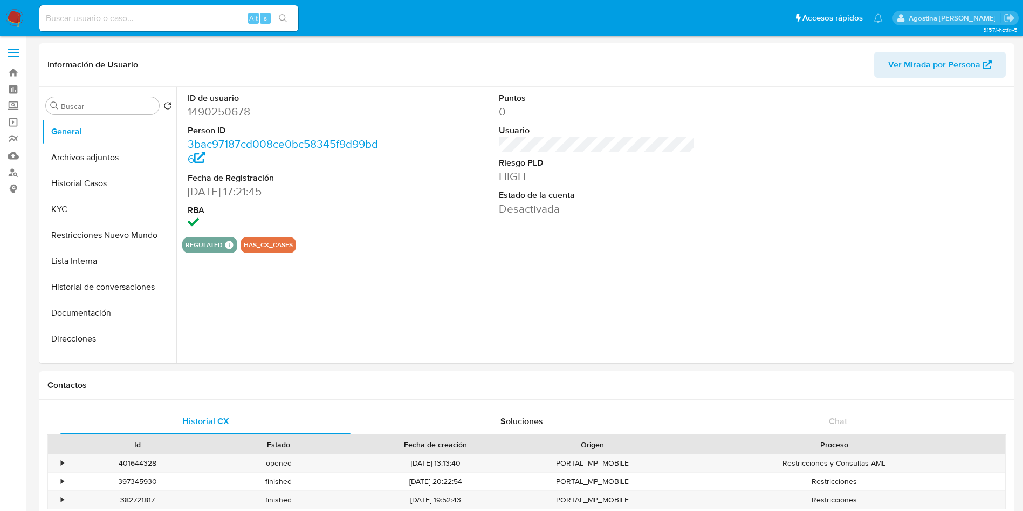
select select "10"
click at [107, 153] on button "Archivos adjuntos" at bounding box center [105, 157] width 126 height 26
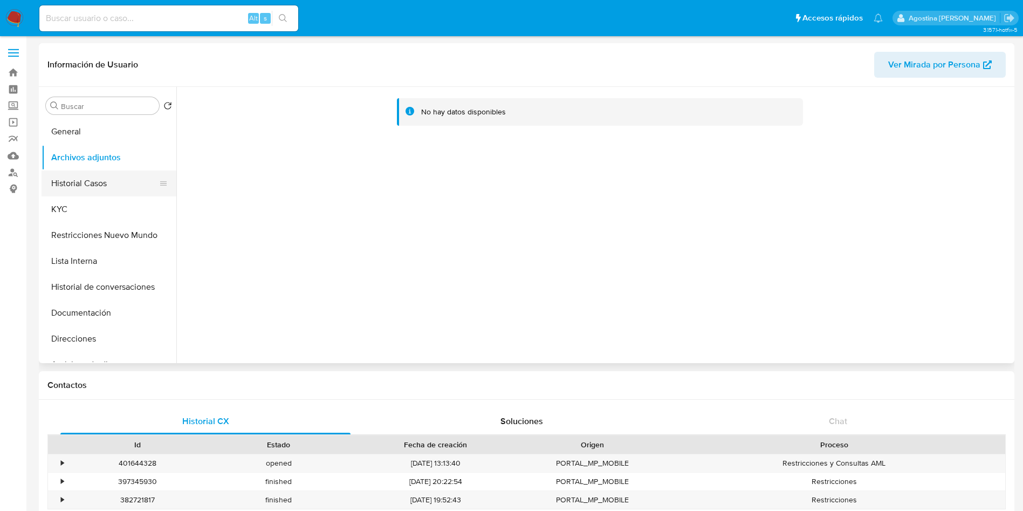
click at [110, 175] on button "Historial Casos" at bounding box center [105, 183] width 126 height 26
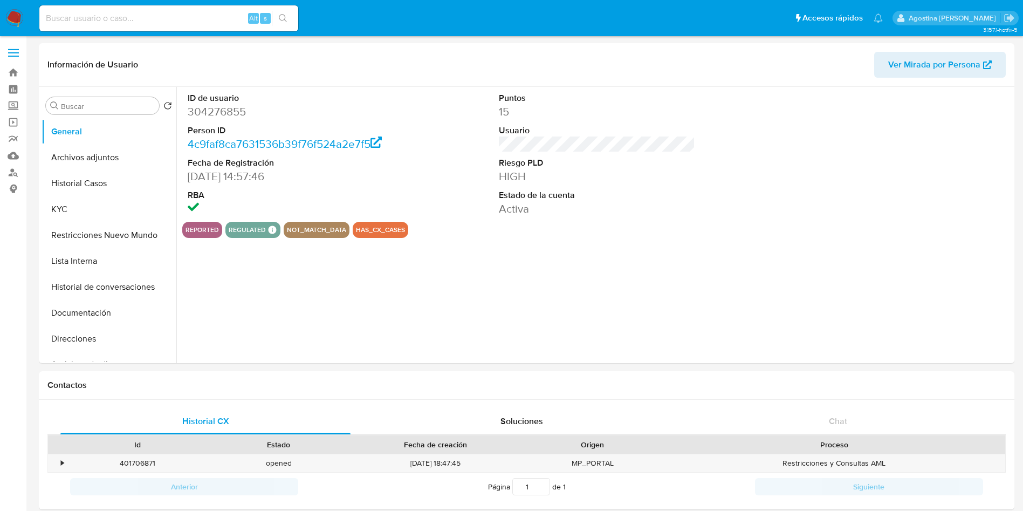
select select "10"
click at [101, 166] on button "Archivos adjuntos" at bounding box center [105, 157] width 126 height 26
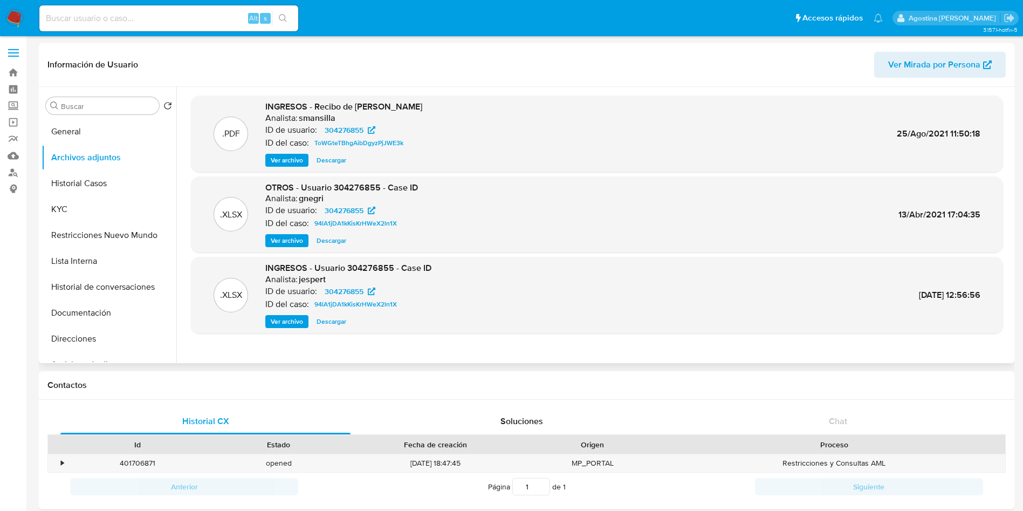
click at [282, 237] on span "Ver archivo" at bounding box center [287, 240] width 32 height 11
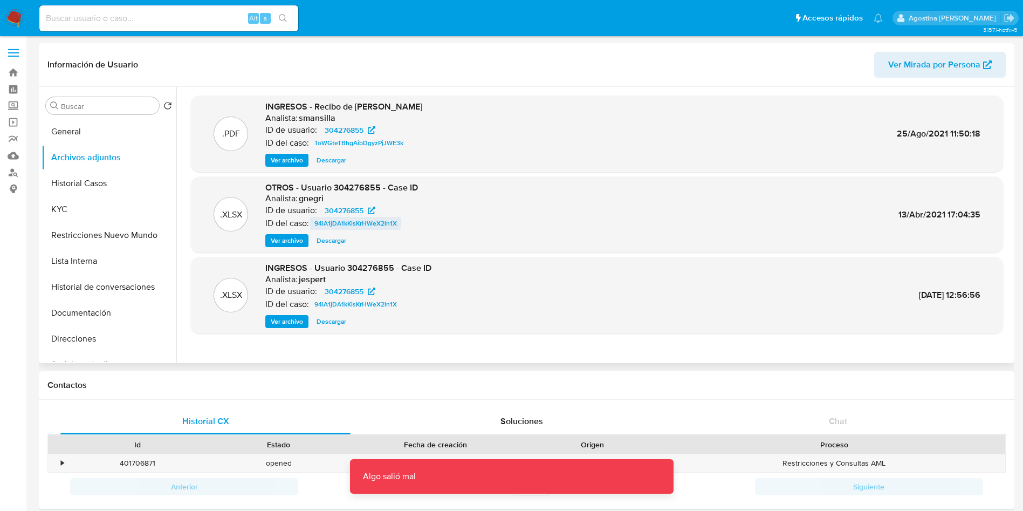
click at [352, 219] on span "94lA1jDA1kKisKrHWeX2ln1X" at bounding box center [355, 223] width 82 height 13
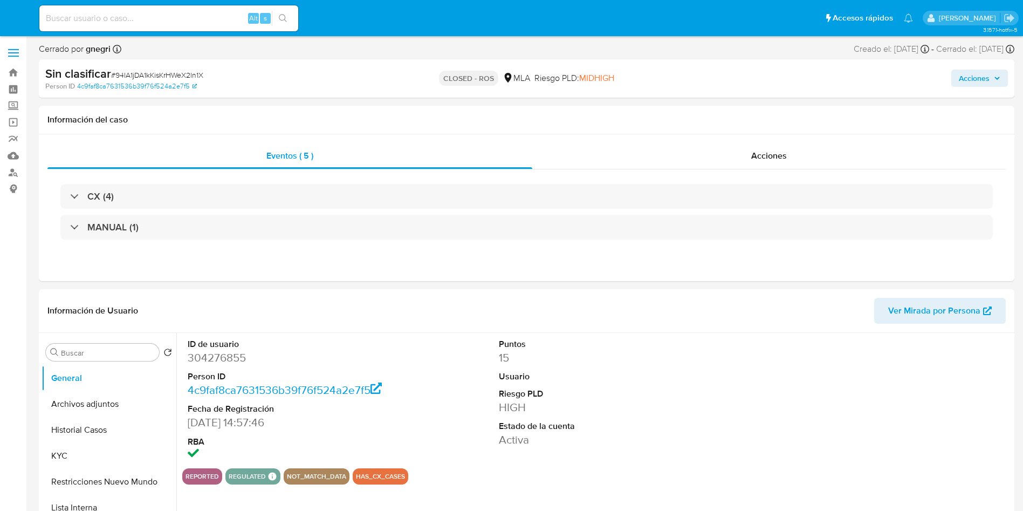
select select "10"
click at [653, 147] on div "Acciones" at bounding box center [768, 156] width 473 height 26
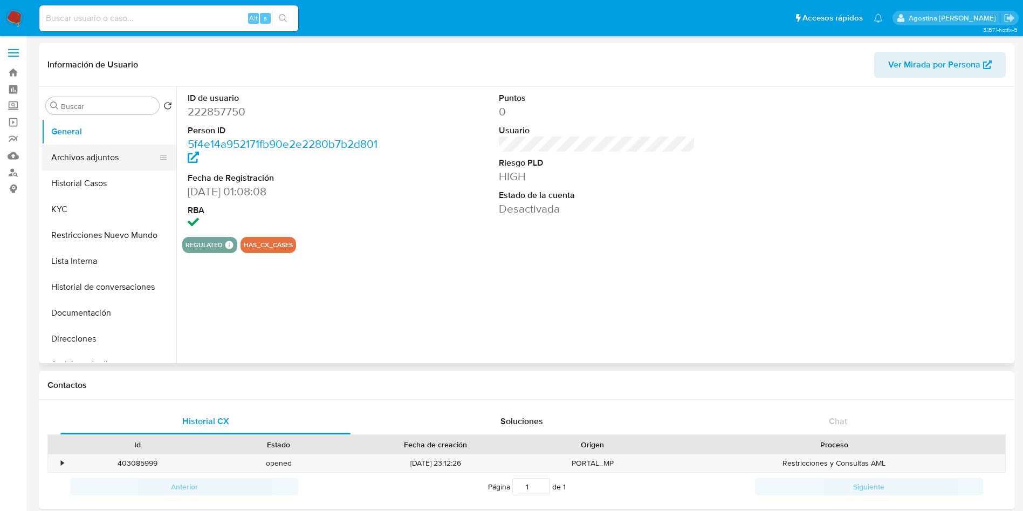
select select "10"
click at [82, 162] on button "Archivos adjuntos" at bounding box center [105, 157] width 126 height 26
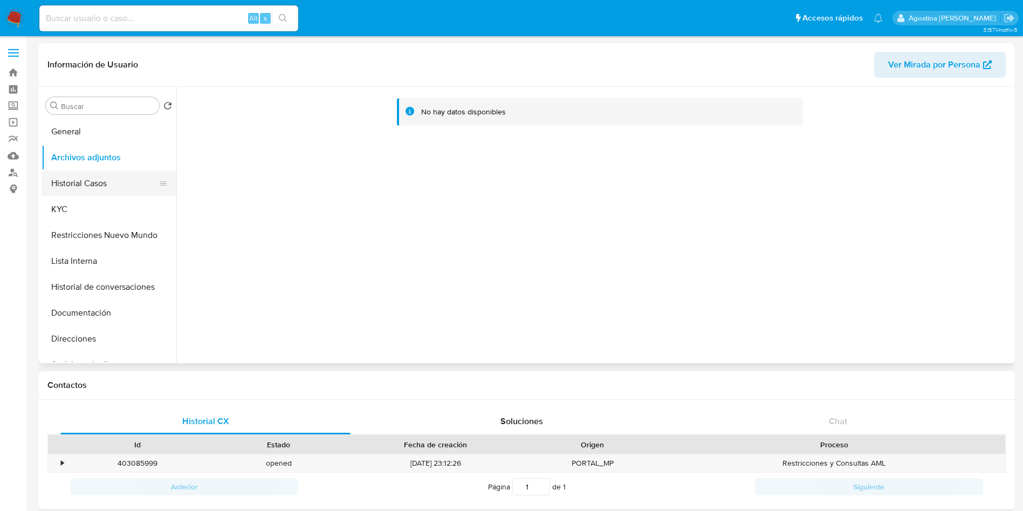
click at [78, 189] on button "Historial Casos" at bounding box center [105, 183] width 126 height 26
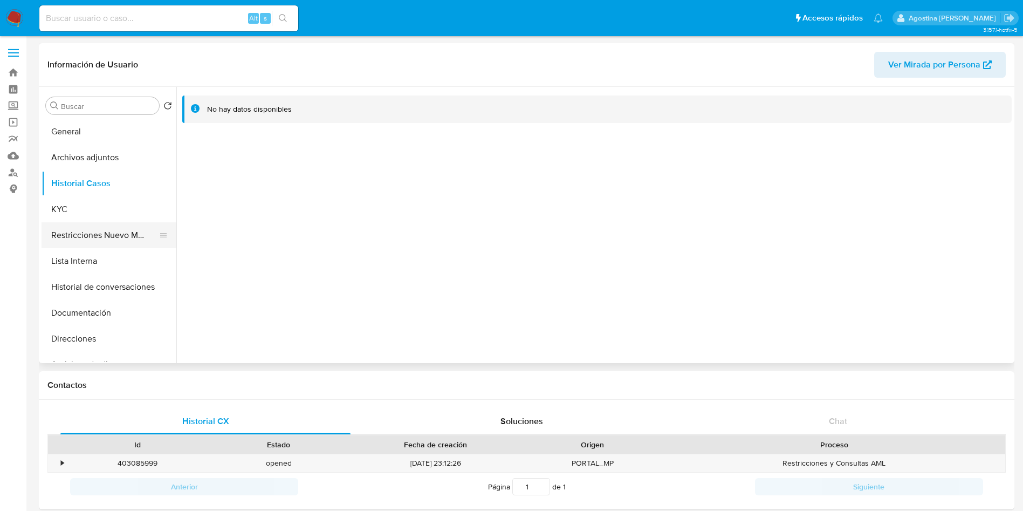
click at [123, 230] on button "Restricciones Nuevo Mundo" at bounding box center [105, 235] width 126 height 26
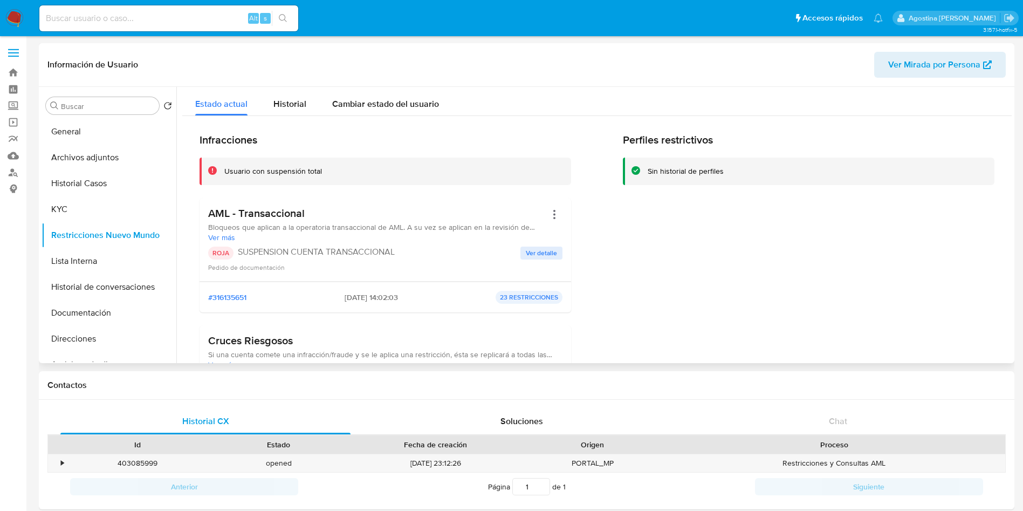
click at [551, 247] on span "Ver detalle" at bounding box center [541, 252] width 31 height 11
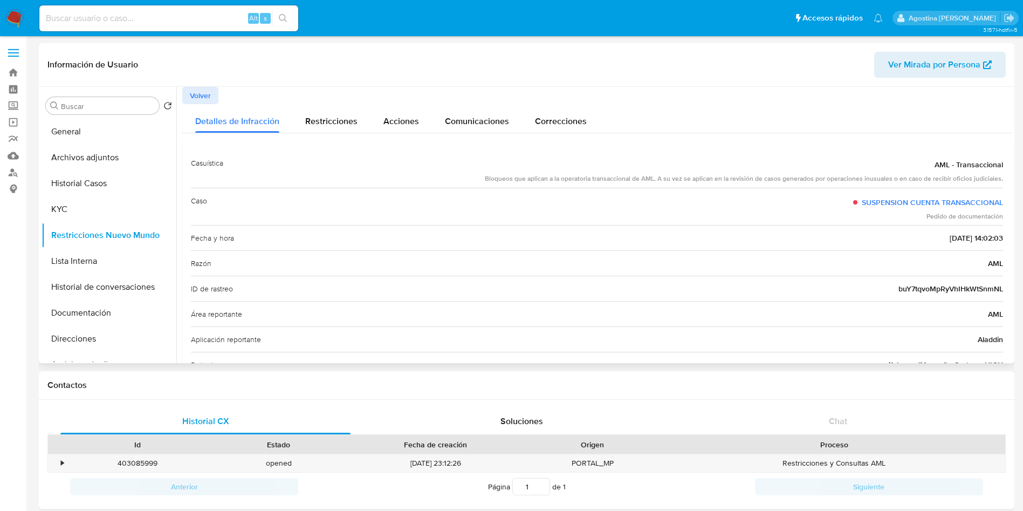
click at [194, 94] on span "Volver" at bounding box center [200, 95] width 21 height 15
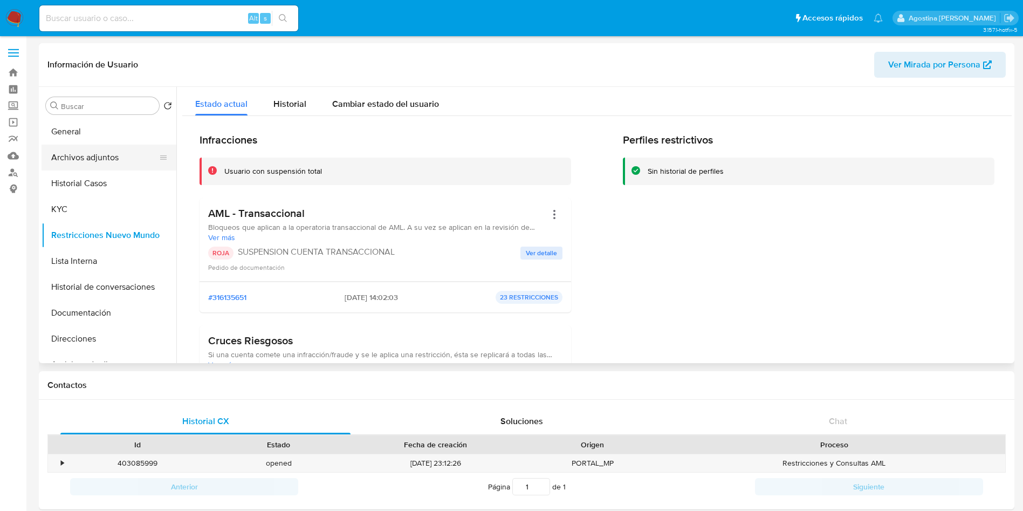
click at [125, 159] on button "Archivos adjuntos" at bounding box center [105, 157] width 126 height 26
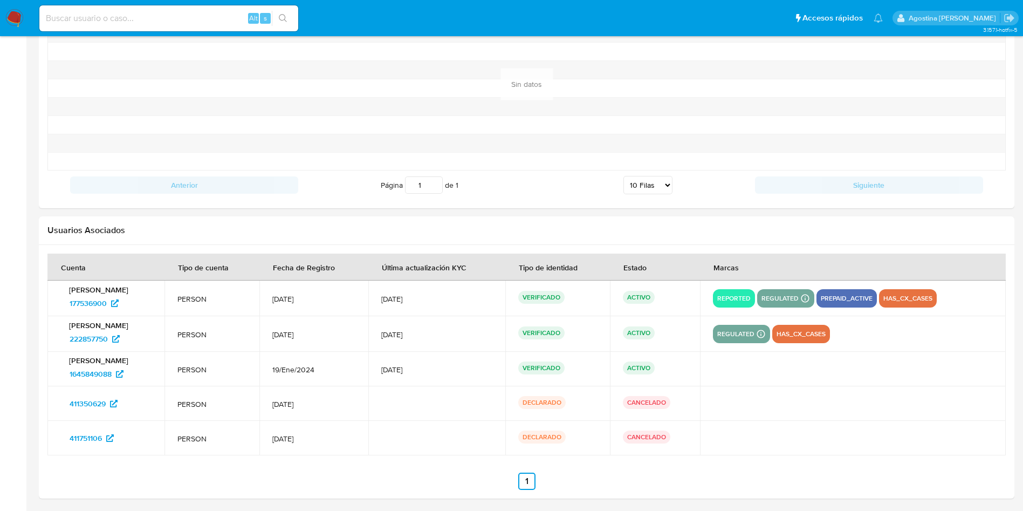
scroll to position [1103, 0]
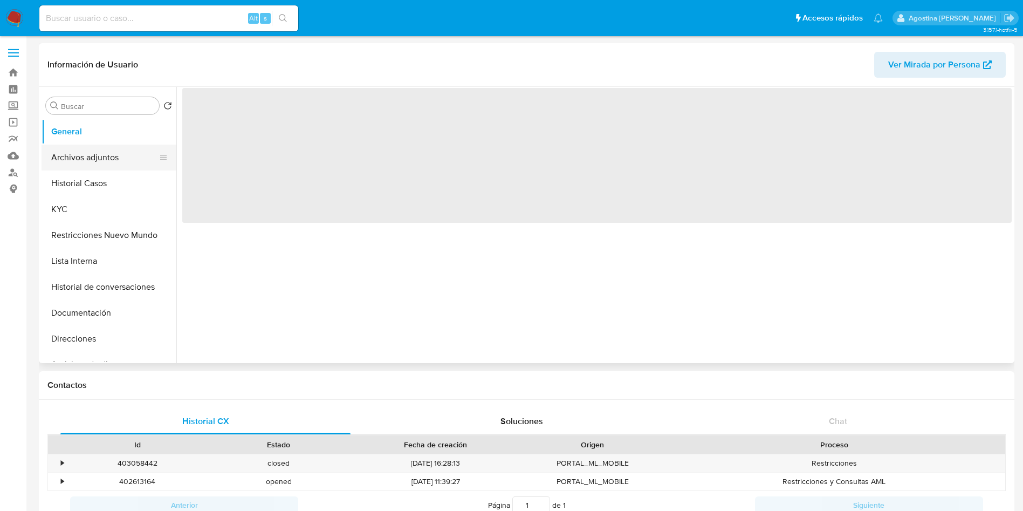
click at [113, 162] on button "Archivos adjuntos" at bounding box center [105, 157] width 126 height 26
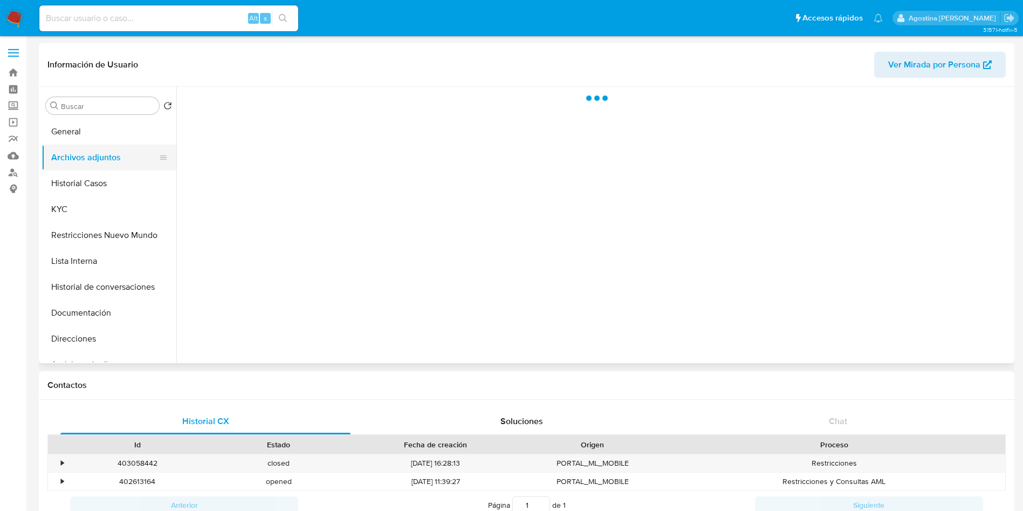
select select "10"
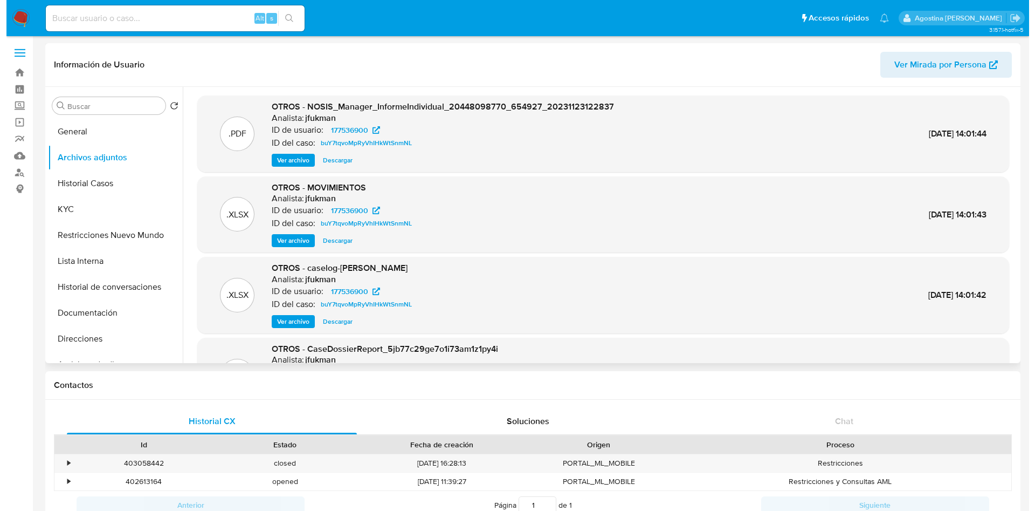
scroll to position [60, 0]
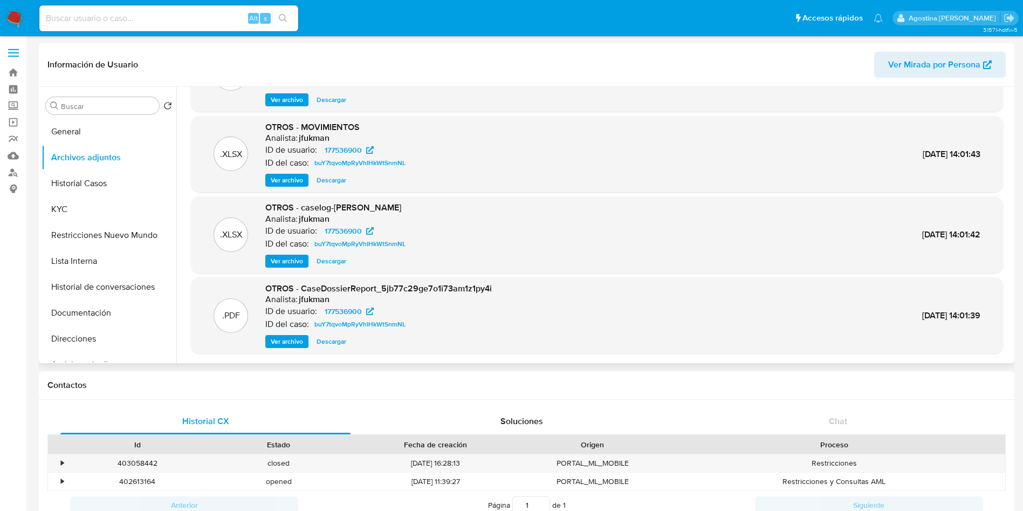
click at [295, 260] on span "Ver archivo" at bounding box center [287, 261] width 32 height 11
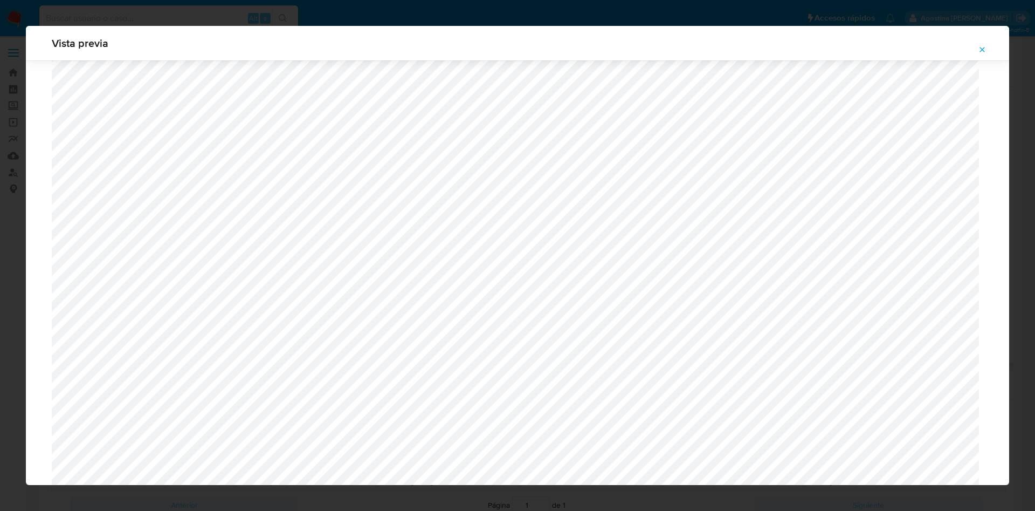
scroll to position [545, 0]
click at [987, 46] on button "Attachment preview" at bounding box center [982, 49] width 24 height 17
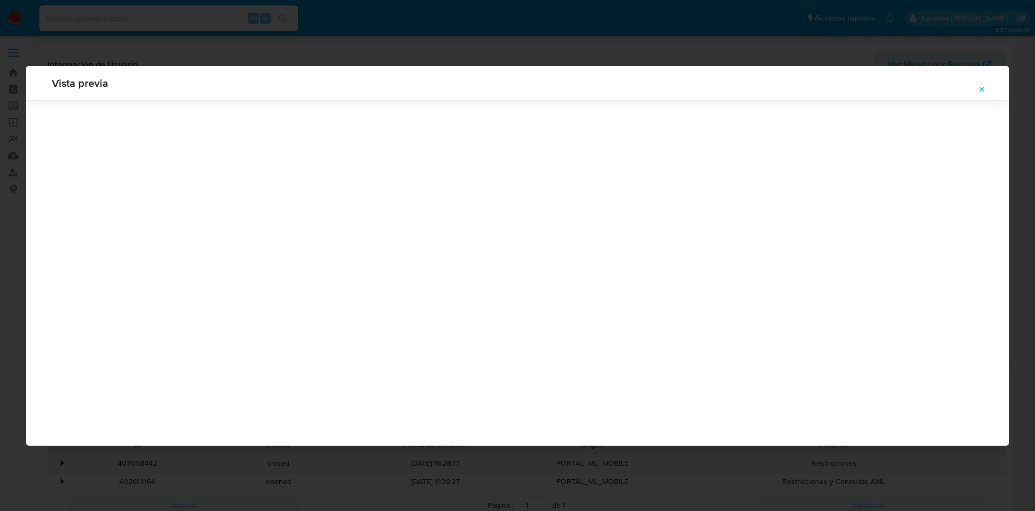
scroll to position [0, 0]
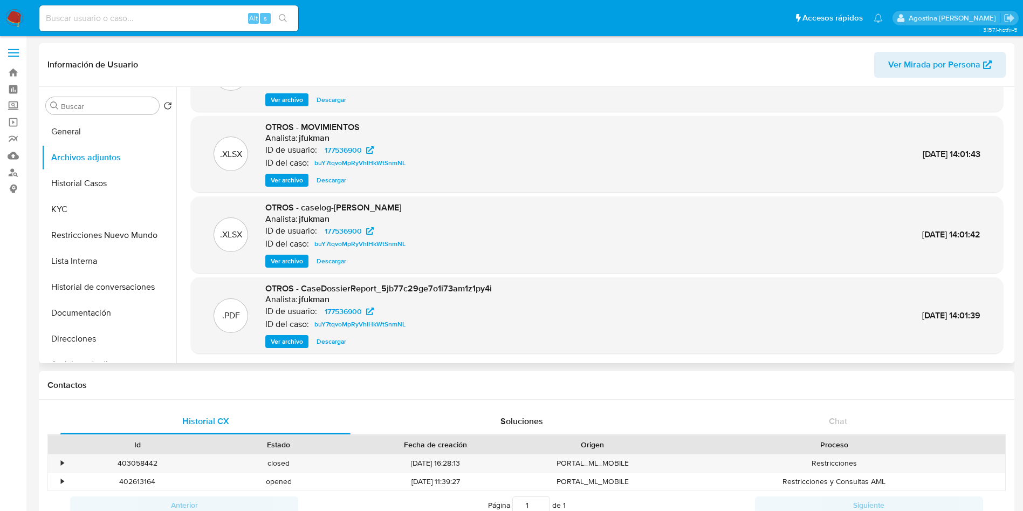
click at [285, 259] on span "Ver archivo" at bounding box center [287, 261] width 32 height 11
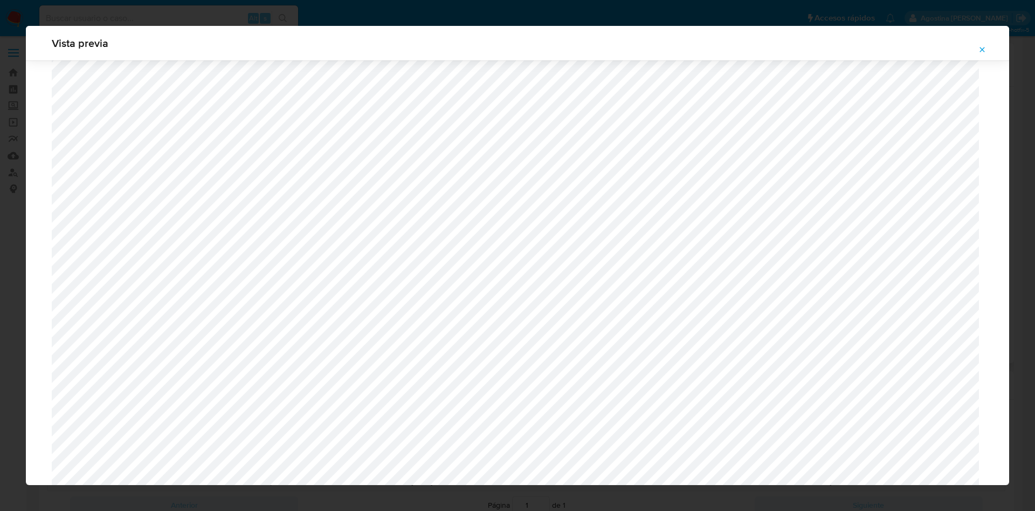
scroll to position [625, 0]
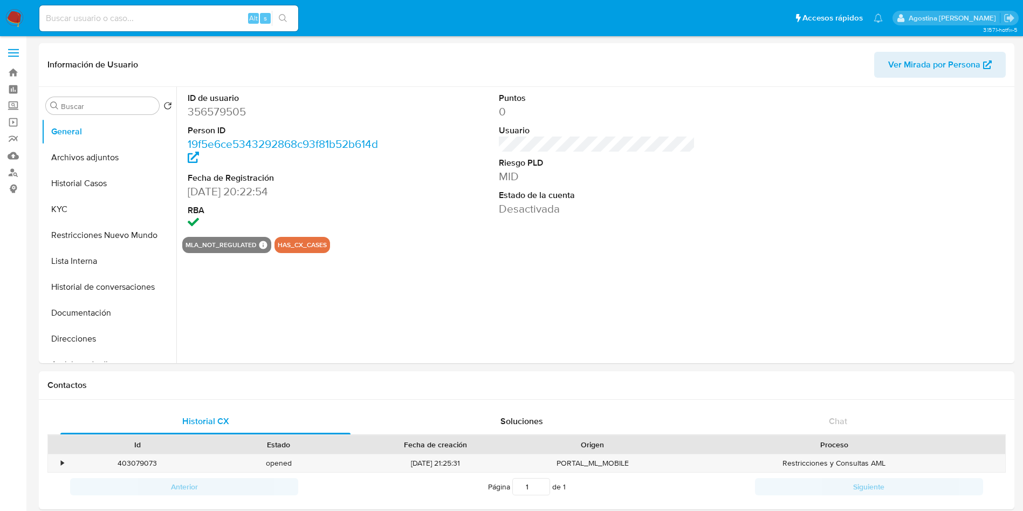
select select "10"
click at [106, 153] on button "Archivos adjuntos" at bounding box center [105, 157] width 126 height 26
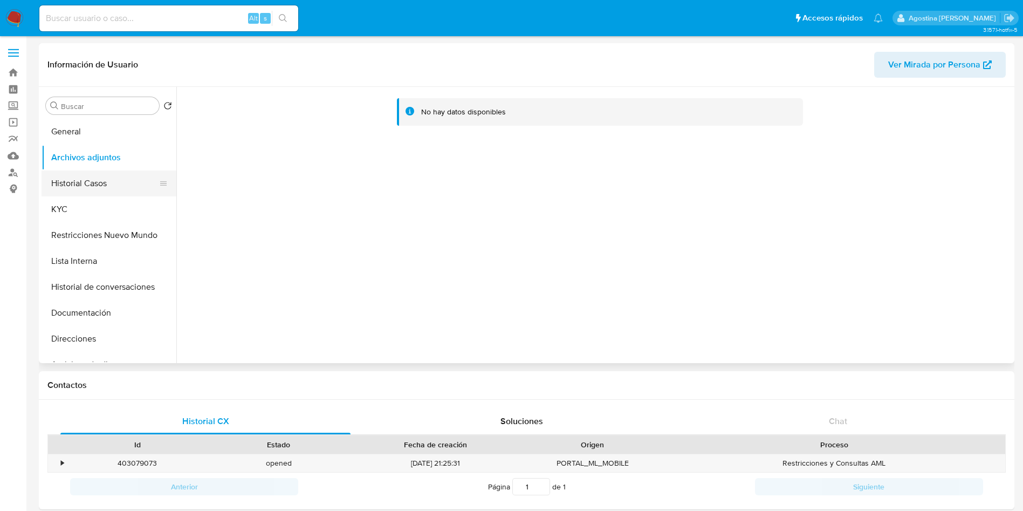
click at [111, 176] on button "Historial Casos" at bounding box center [105, 183] width 126 height 26
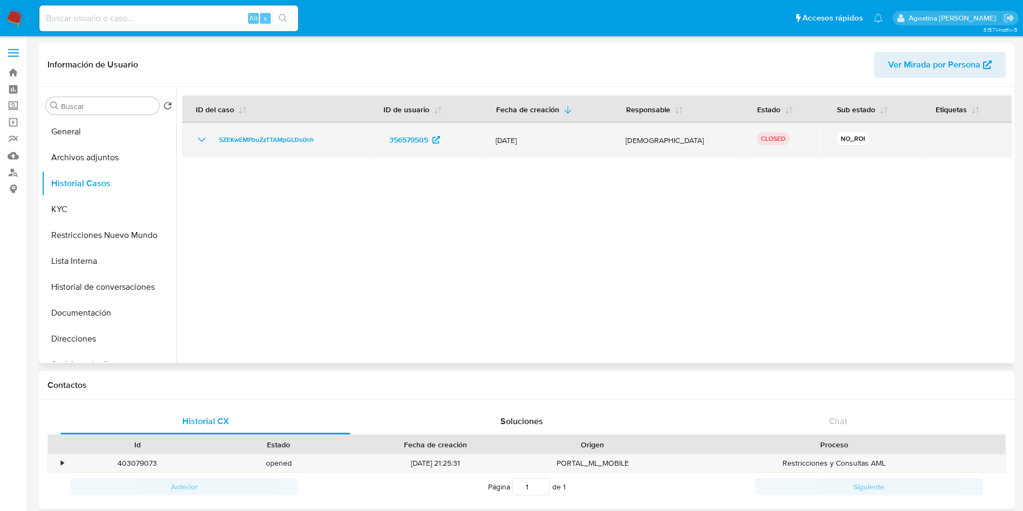
click at [201, 136] on icon "Mostrar/Ocultar" at bounding box center [201, 139] width 13 height 13
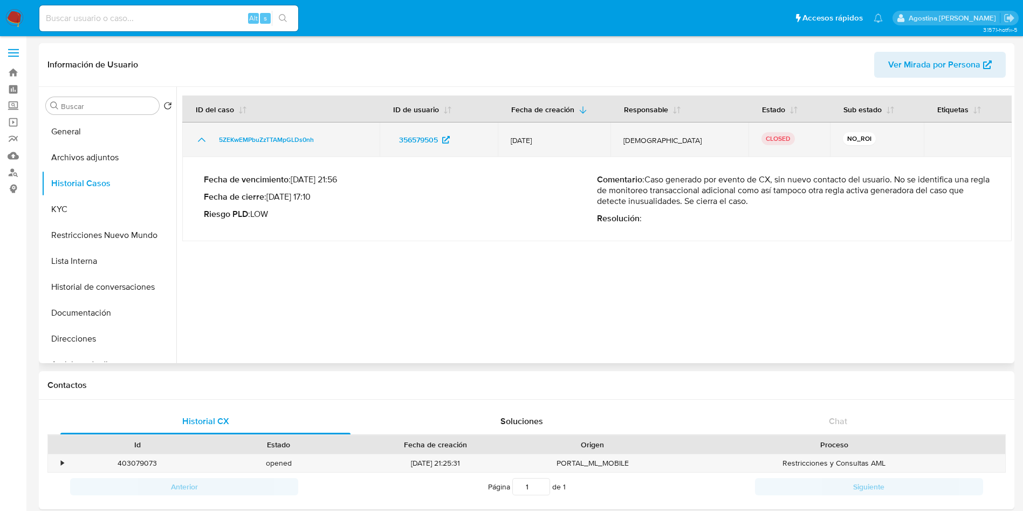
click at [203, 138] on icon "Mostrar/Ocultar" at bounding box center [201, 139] width 13 height 13
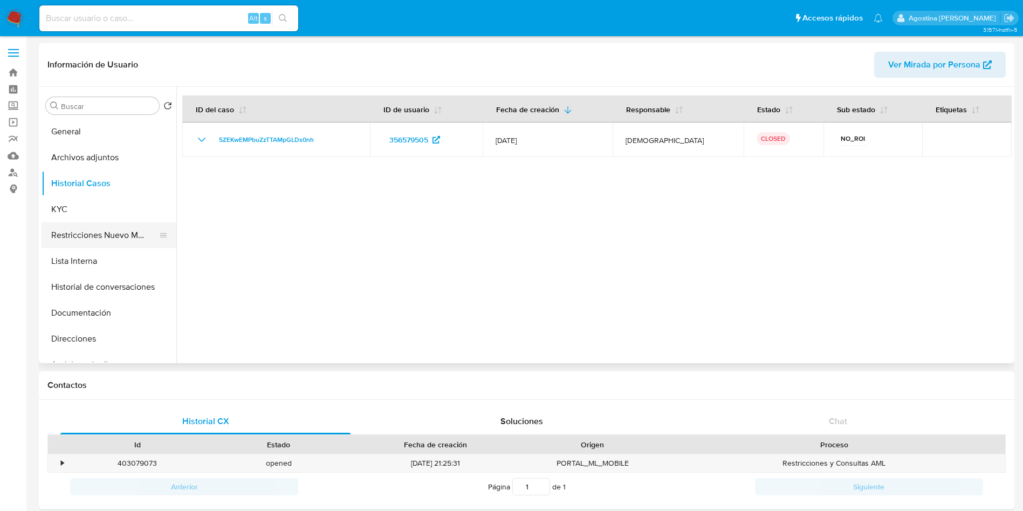
click at [103, 236] on button "Restricciones Nuevo Mundo" at bounding box center [105, 235] width 126 height 26
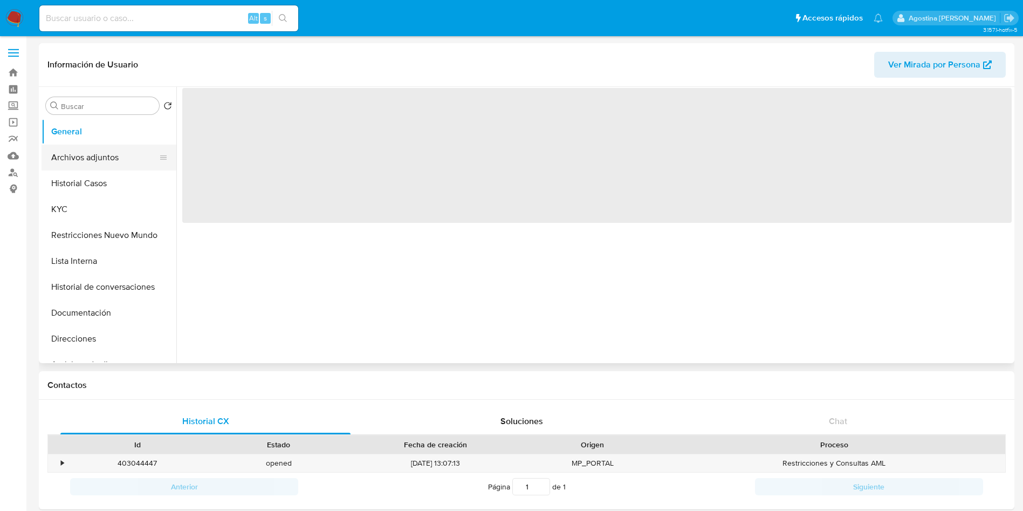
click at [114, 164] on button "Archivos adjuntos" at bounding box center [105, 157] width 126 height 26
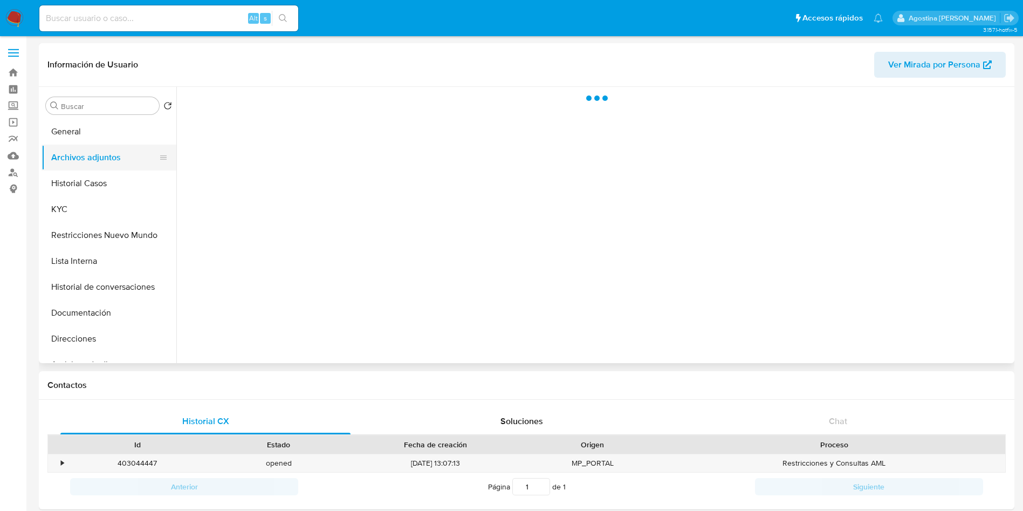
select select "10"
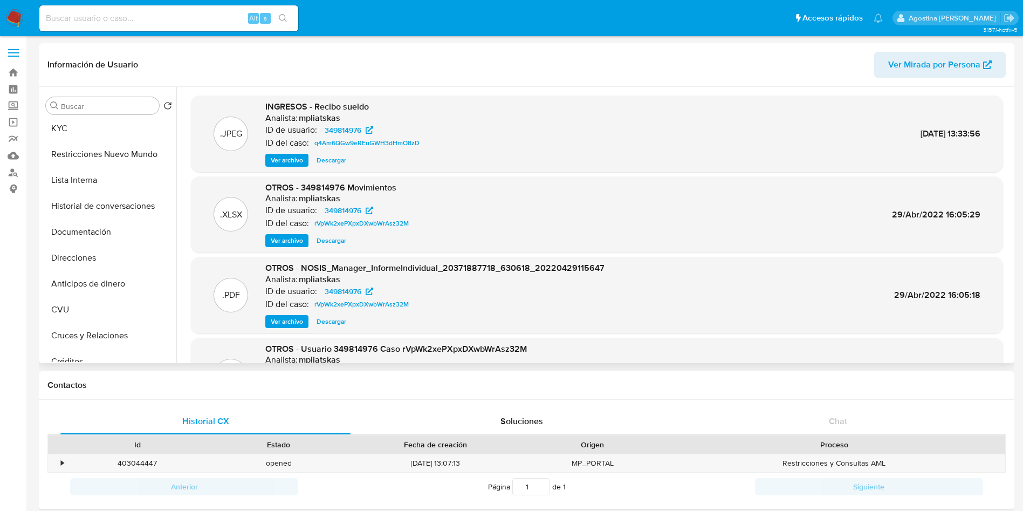
scroll to position [60, 0]
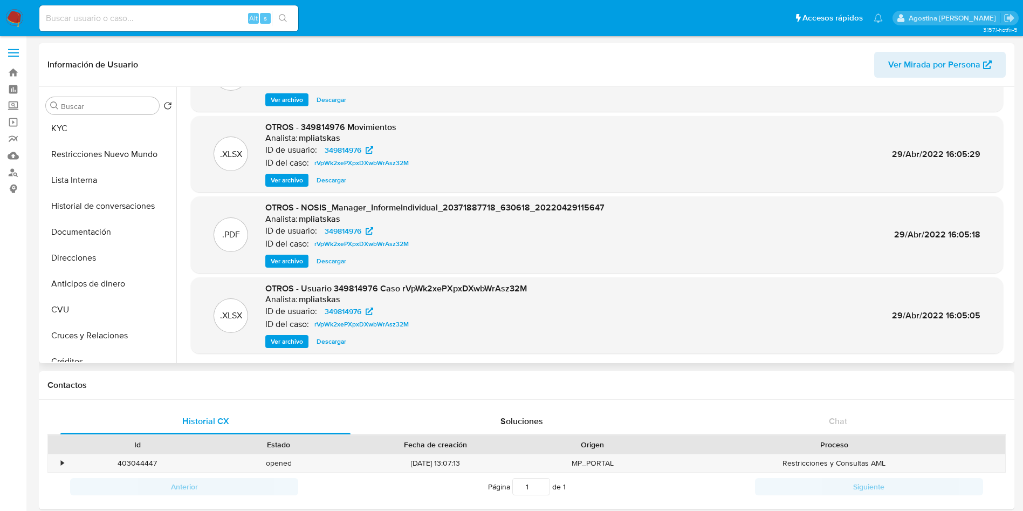
click at [295, 337] on span "Ver archivo" at bounding box center [287, 341] width 32 height 11
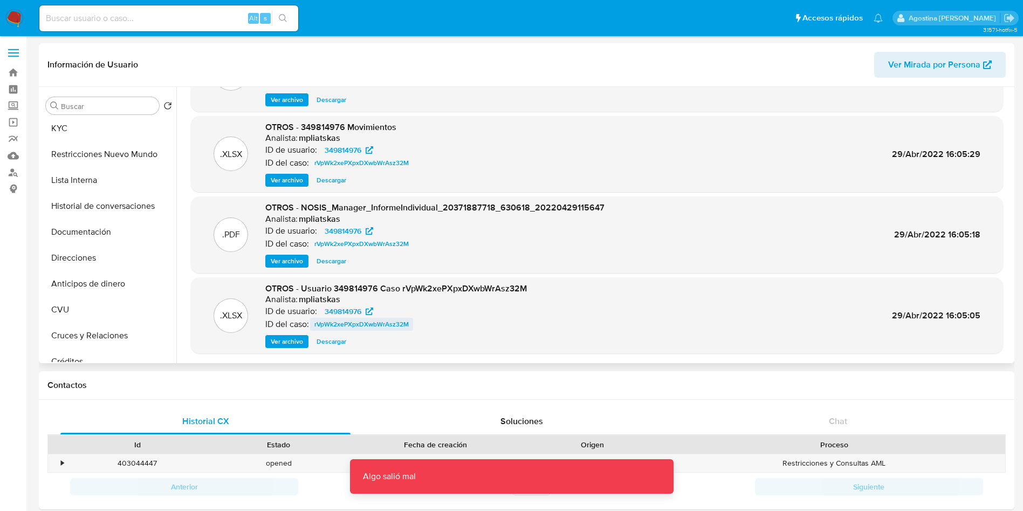
click at [343, 330] on span "rVpWk2xePXpxDXwbWrAsz32M" at bounding box center [361, 324] width 94 height 13
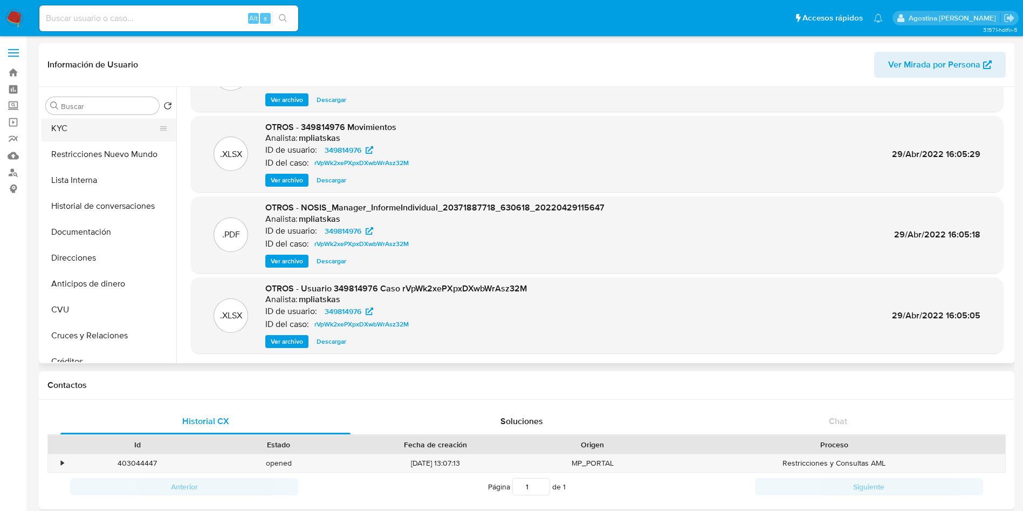
scroll to position [0, 0]
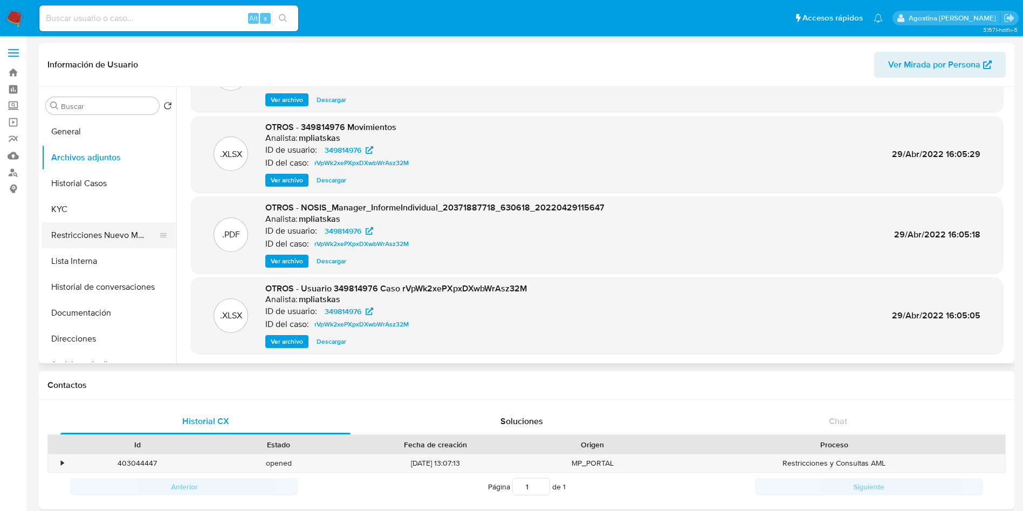
click at [126, 231] on button "Restricciones Nuevo Mundo" at bounding box center [105, 235] width 126 height 26
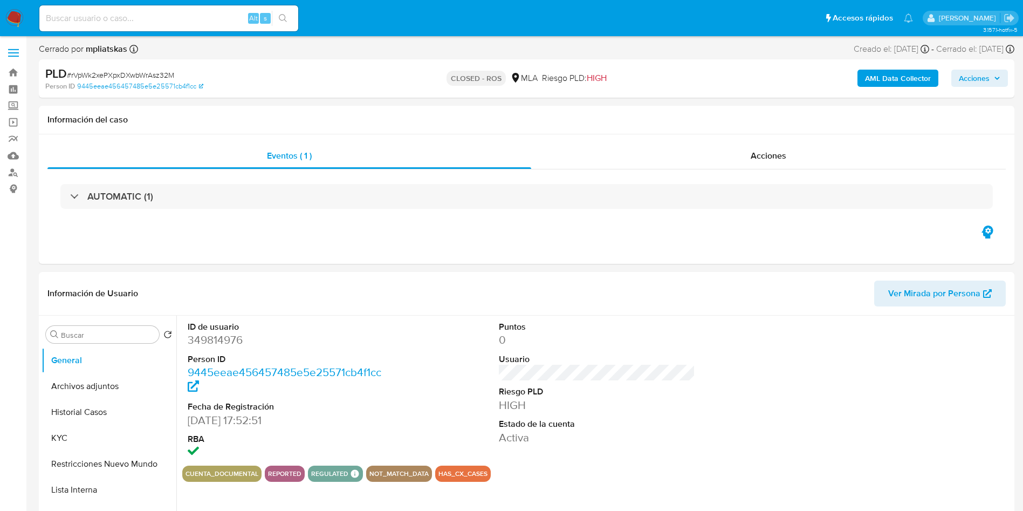
select select "10"
click at [782, 162] on div "Acciones" at bounding box center [768, 156] width 474 height 26
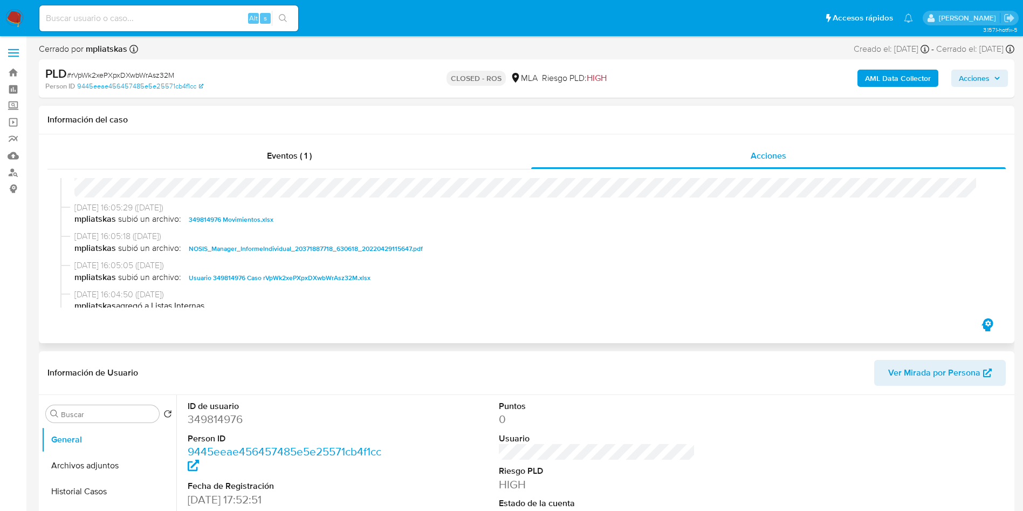
scroll to position [566, 0]
click at [275, 277] on span "Usuario 349814976 Caso rVpWk2xePXpxDXwbWrAsz32M.xlsx" at bounding box center [280, 279] width 182 height 13
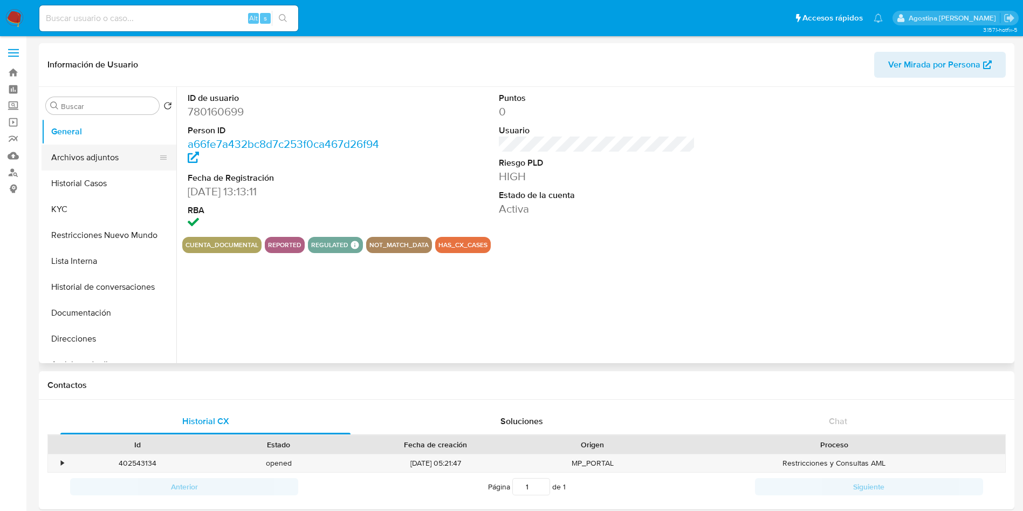
select select "10"
click at [86, 167] on button "Archivos adjuntos" at bounding box center [105, 157] width 126 height 26
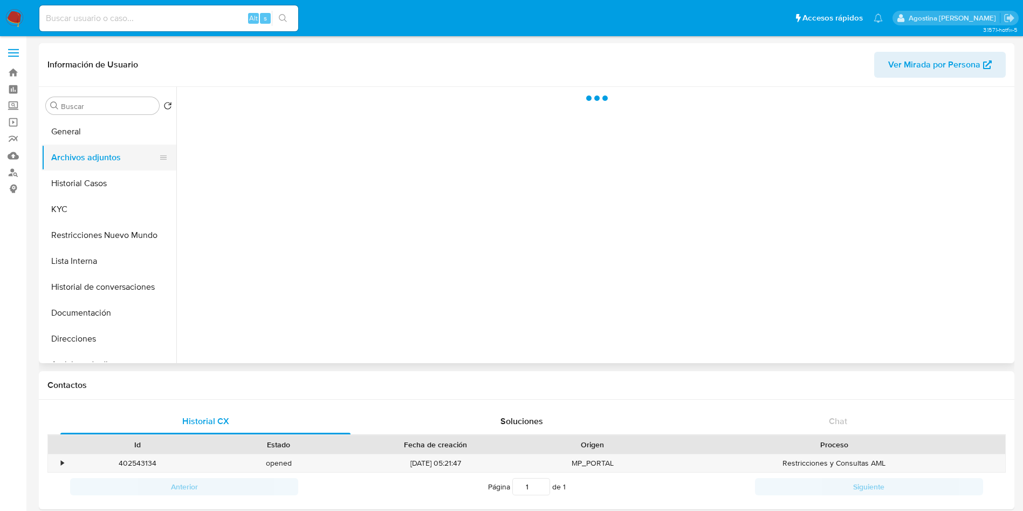
click at [81, 152] on button "Archivos adjuntos" at bounding box center [105, 157] width 126 height 26
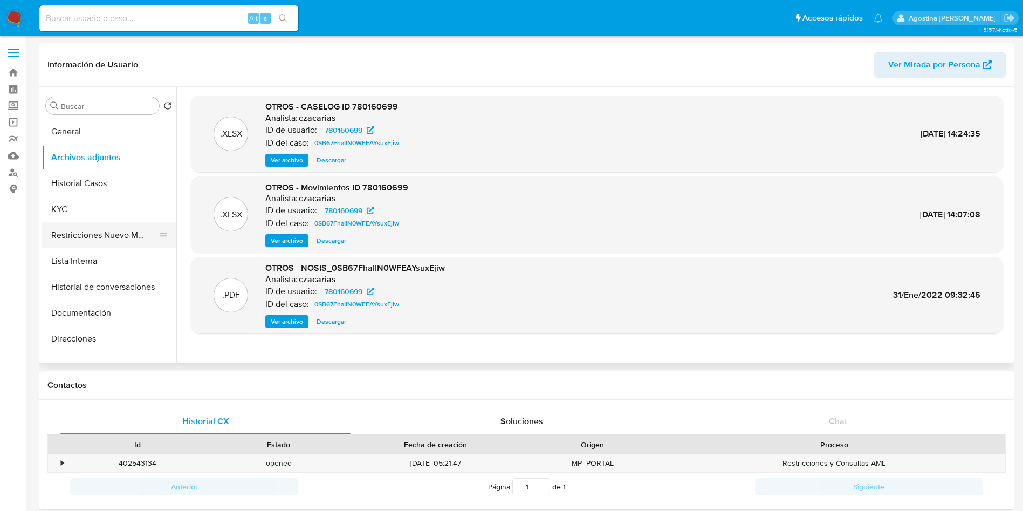
click at [91, 242] on button "Restricciones Nuevo Mundo" at bounding box center [105, 235] width 126 height 26
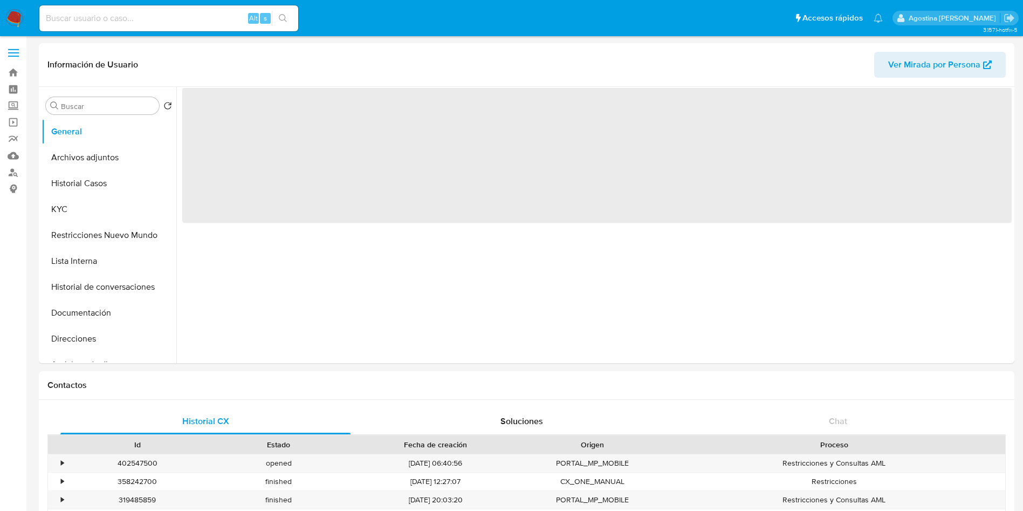
select select "10"
click at [108, 151] on button "Archivos adjuntos" at bounding box center [105, 157] width 126 height 26
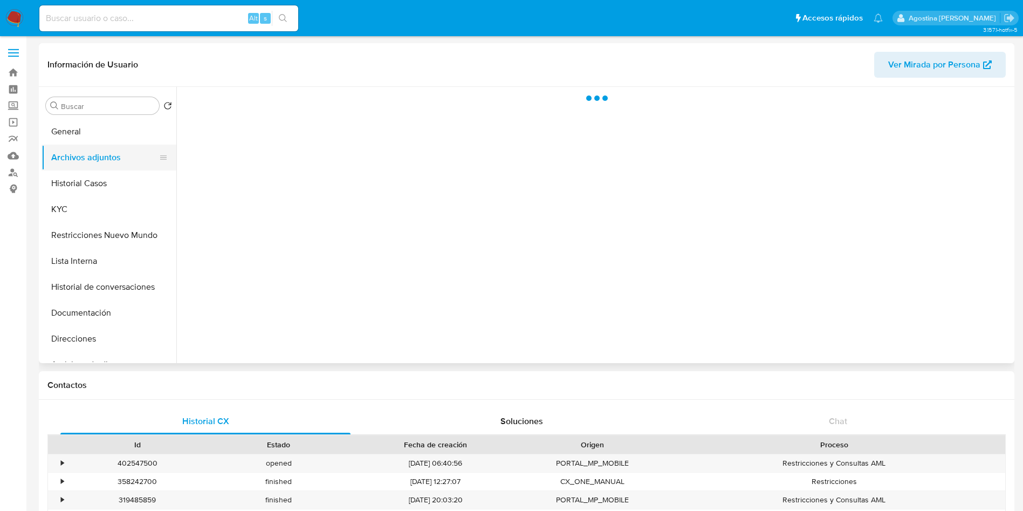
select select "10"
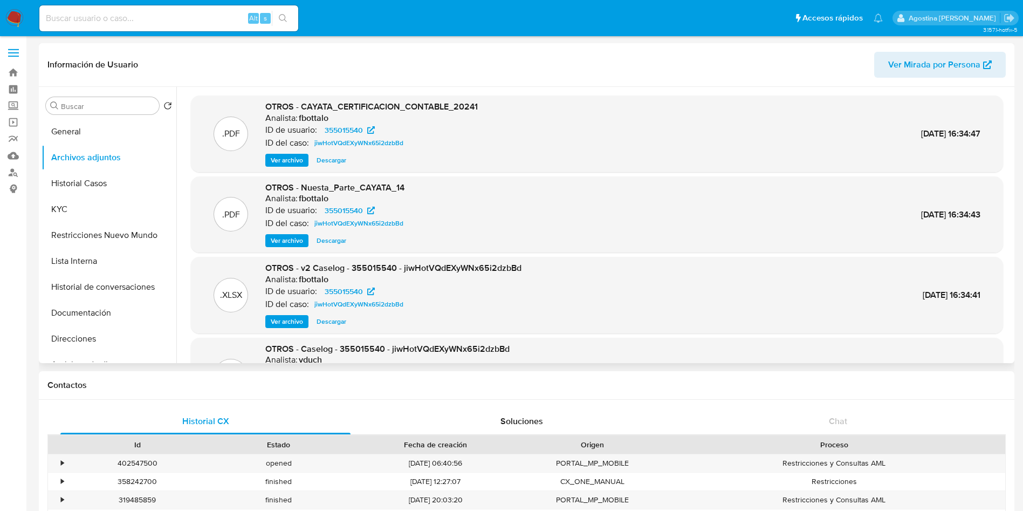
click at [283, 326] on span "Ver archivo" at bounding box center [287, 321] width 32 height 11
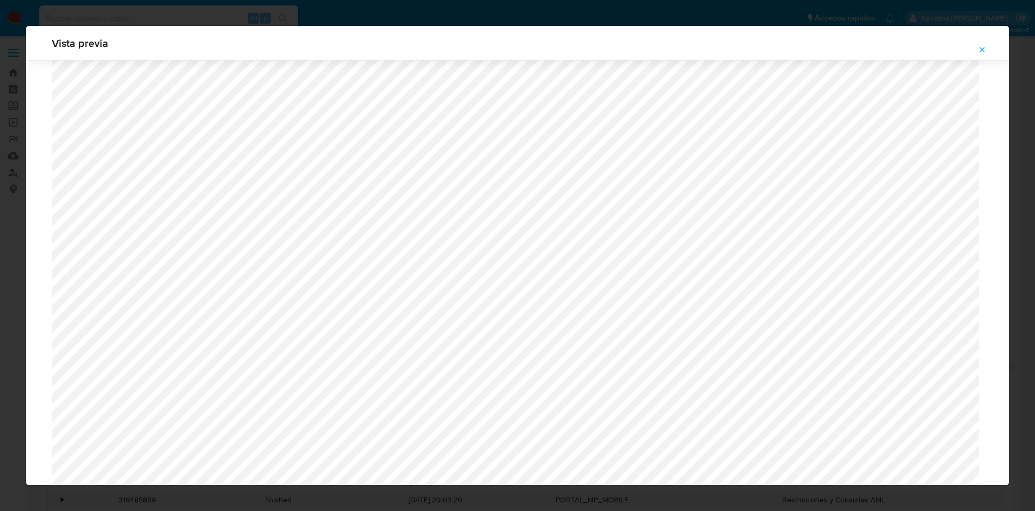
scroll to position [140, 0]
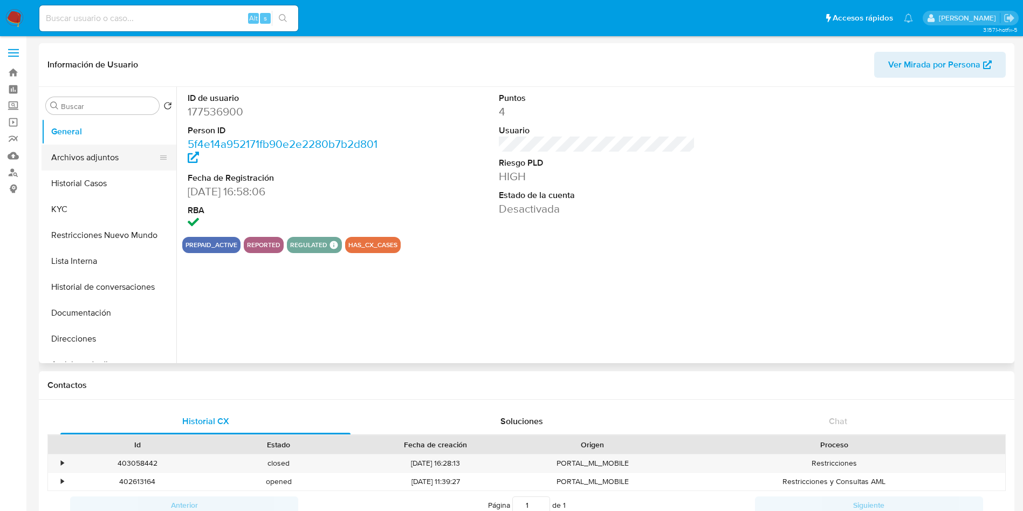
select select "10"
click at [112, 144] on button "Archivos adjuntos" at bounding box center [105, 157] width 126 height 26
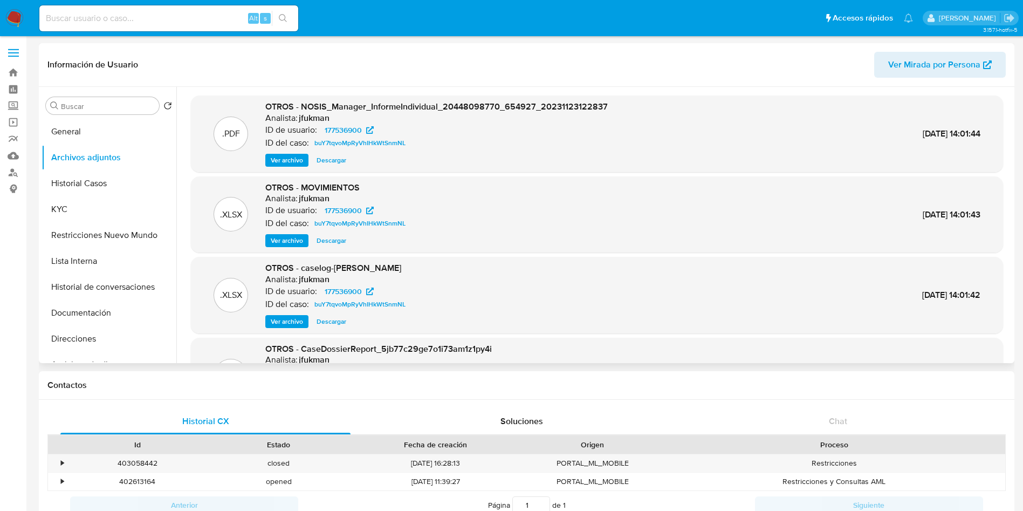
click at [293, 318] on span "Ver archivo" at bounding box center [287, 321] width 32 height 11
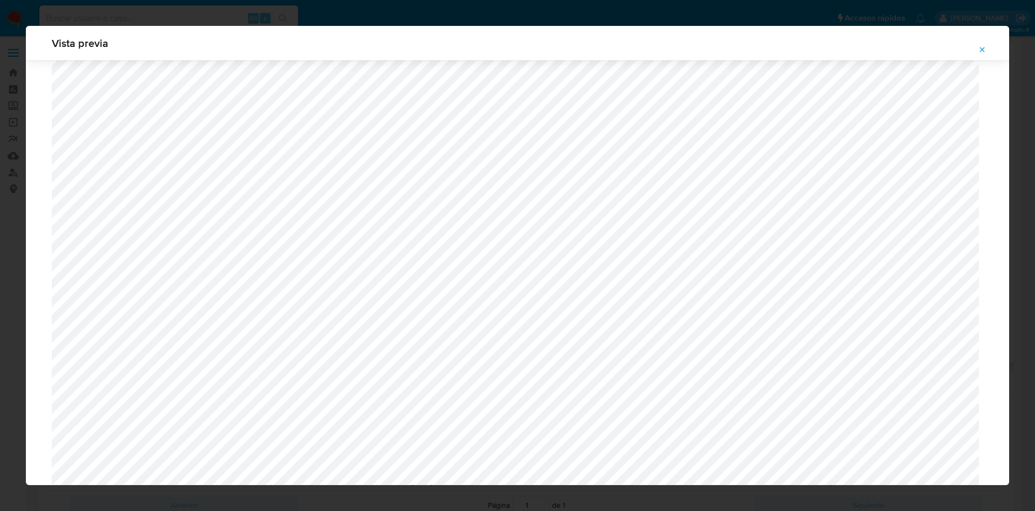
scroll to position [625, 0]
click at [990, 52] on button "Attachment preview" at bounding box center [982, 49] width 24 height 17
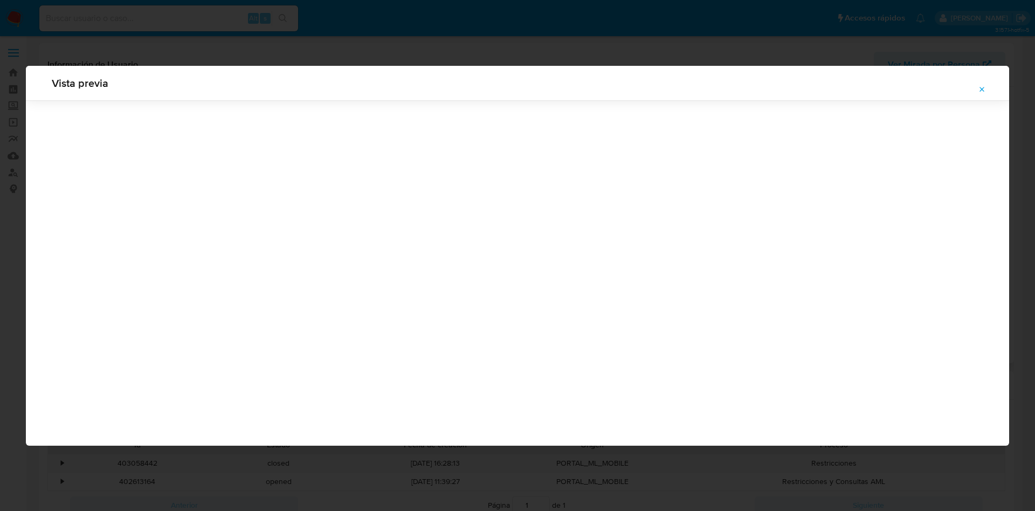
scroll to position [0, 0]
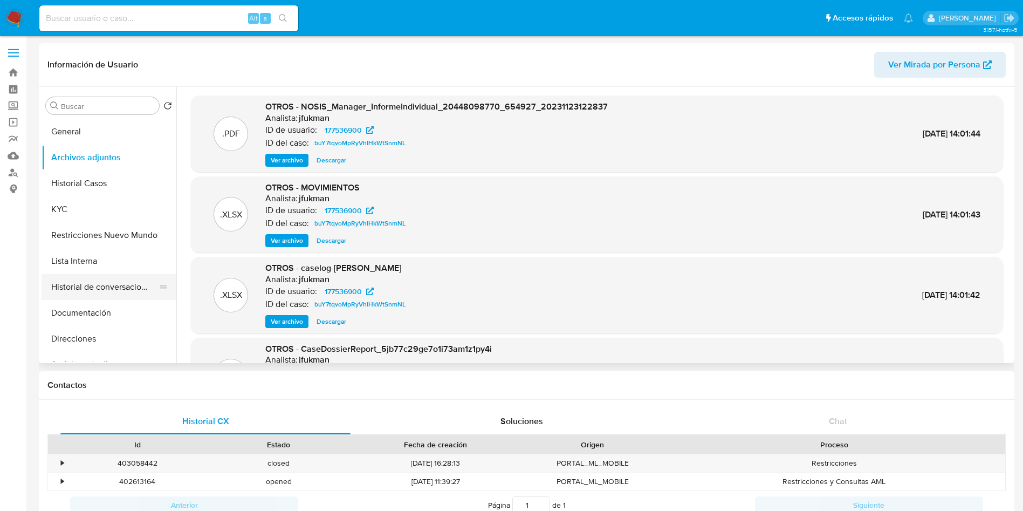
click at [122, 275] on button "Historial de conversaciones" at bounding box center [105, 287] width 126 height 26
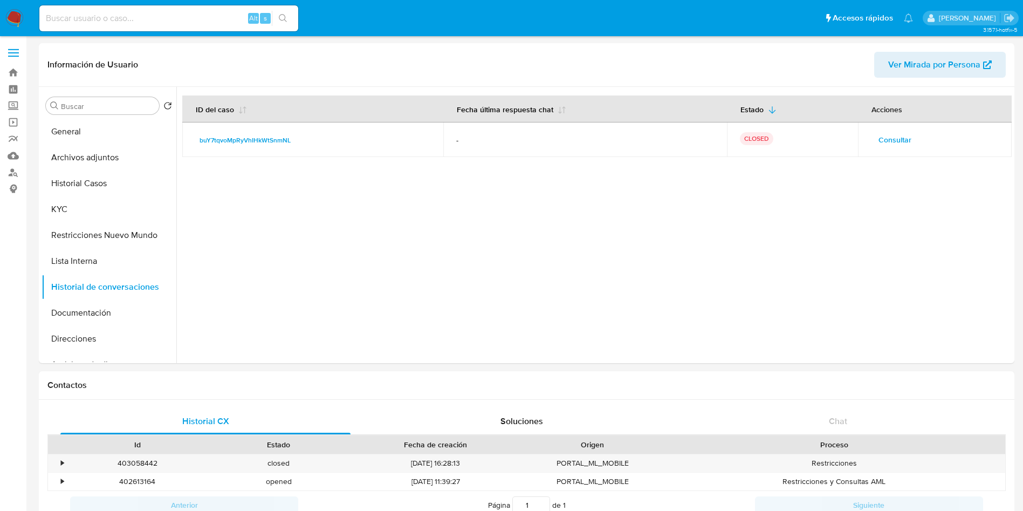
click at [904, 137] on span "Consultar" at bounding box center [894, 139] width 33 height 15
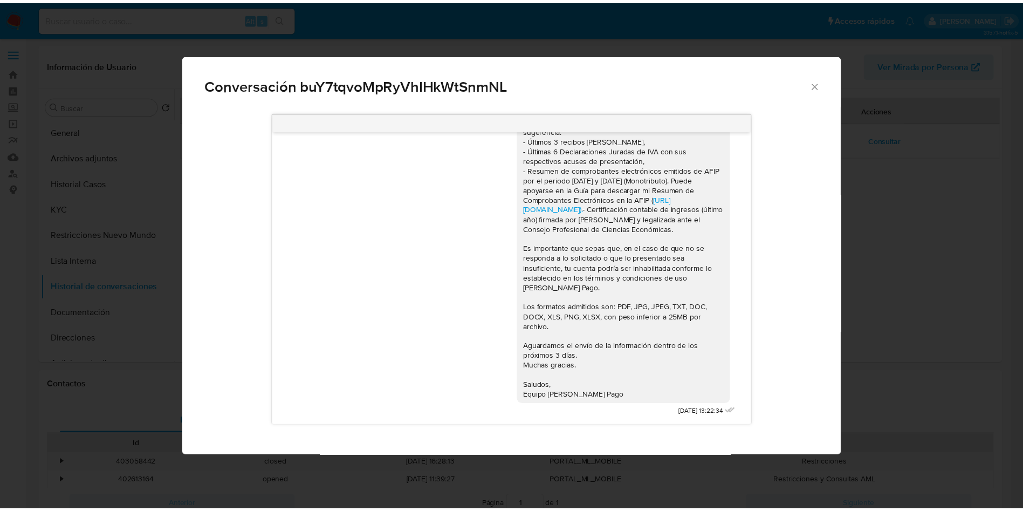
scroll to position [30, 0]
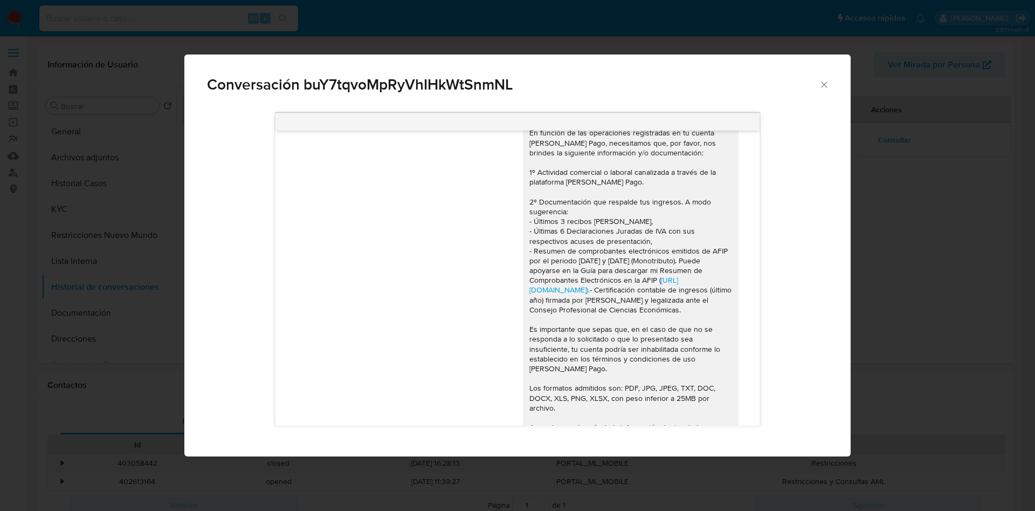
click at [107, 204] on div "Conversación buY7tqvoMpRyVhIHkWtSnmNL Hola, En función de las operaciones regis…" at bounding box center [517, 255] width 1035 height 511
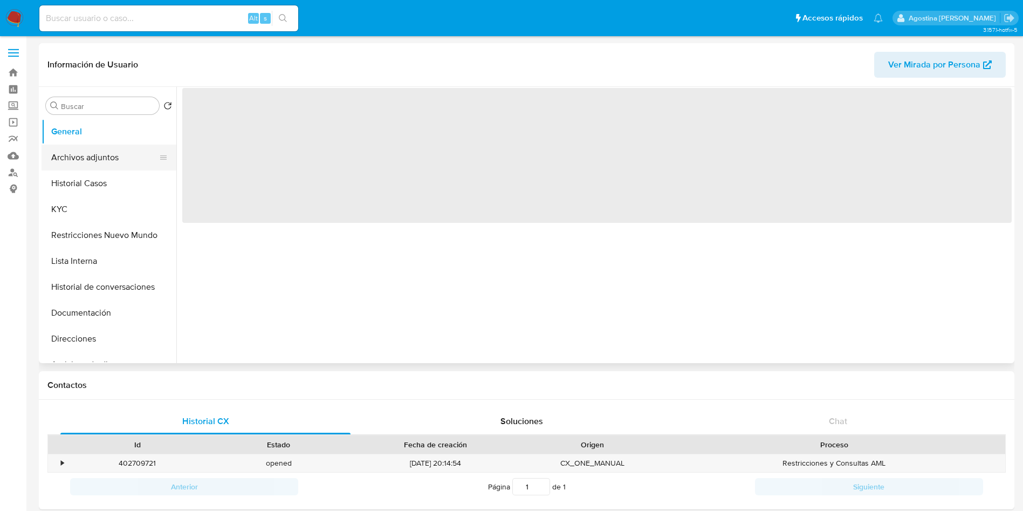
click at [92, 150] on button "Archivos adjuntos" at bounding box center [105, 157] width 126 height 26
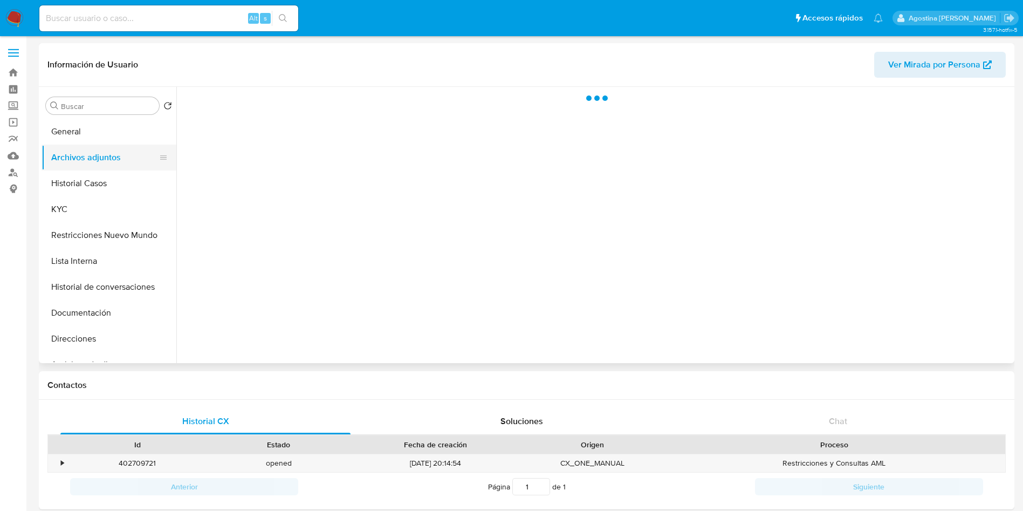
select select "10"
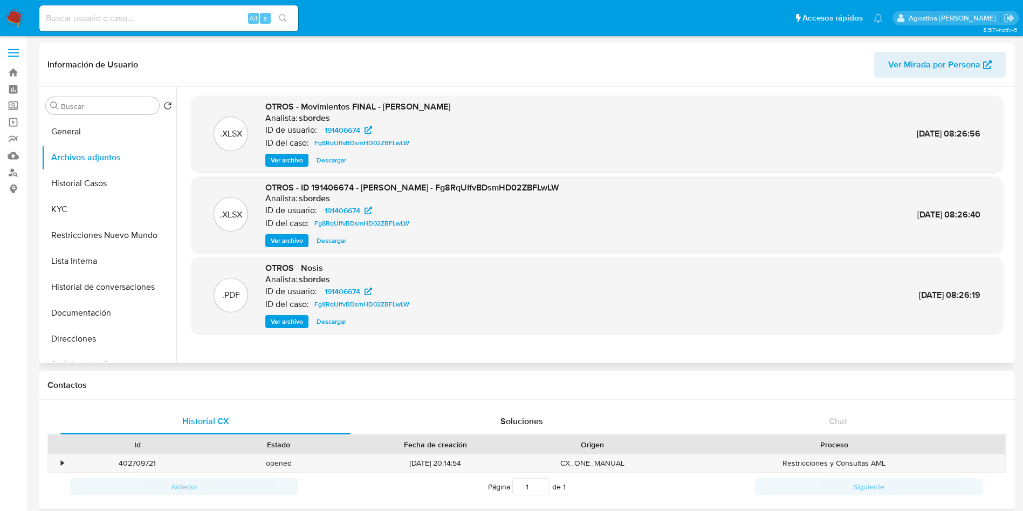
click at [294, 244] on span "Ver archivo" at bounding box center [287, 240] width 32 height 11
